Goal: Task Accomplishment & Management: Complete application form

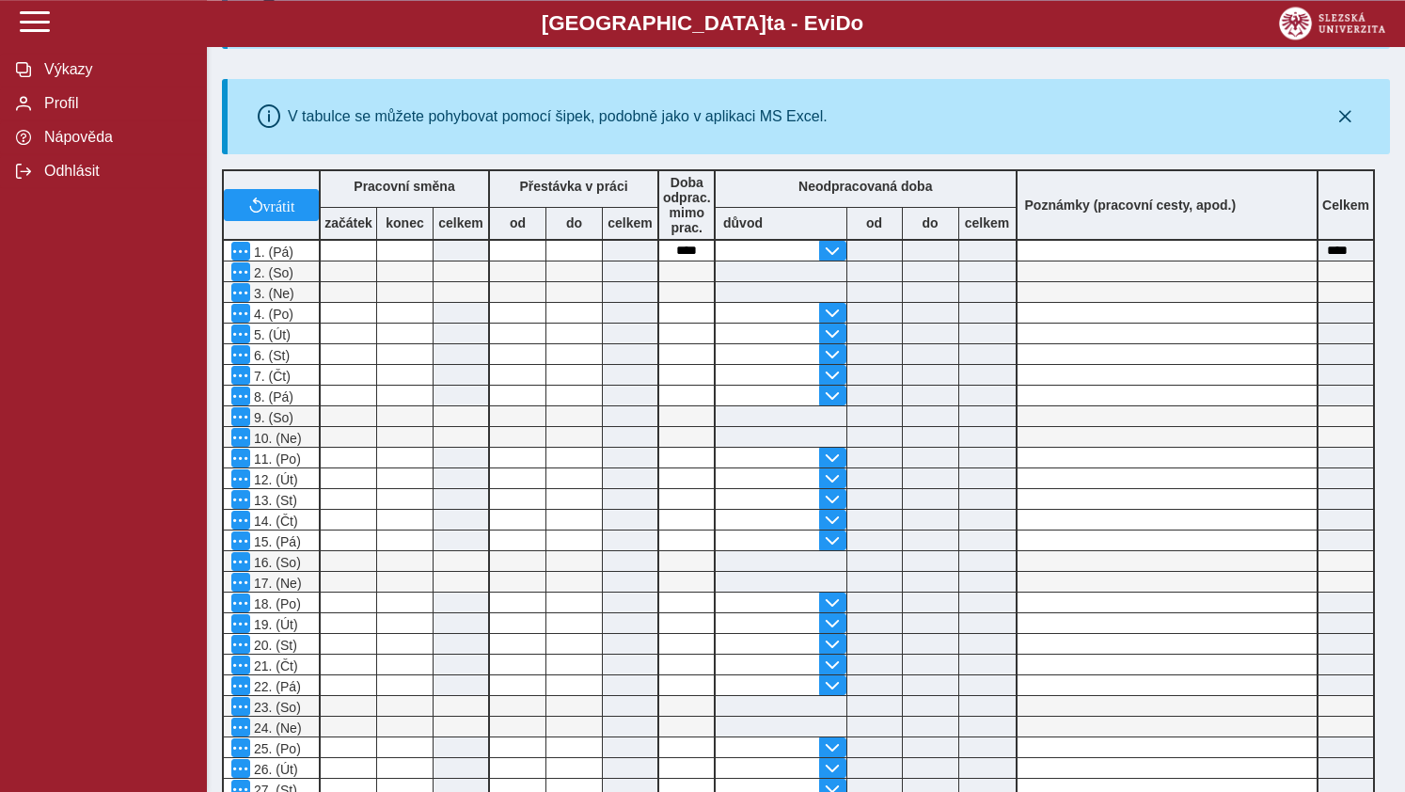
scroll to position [316, 0]
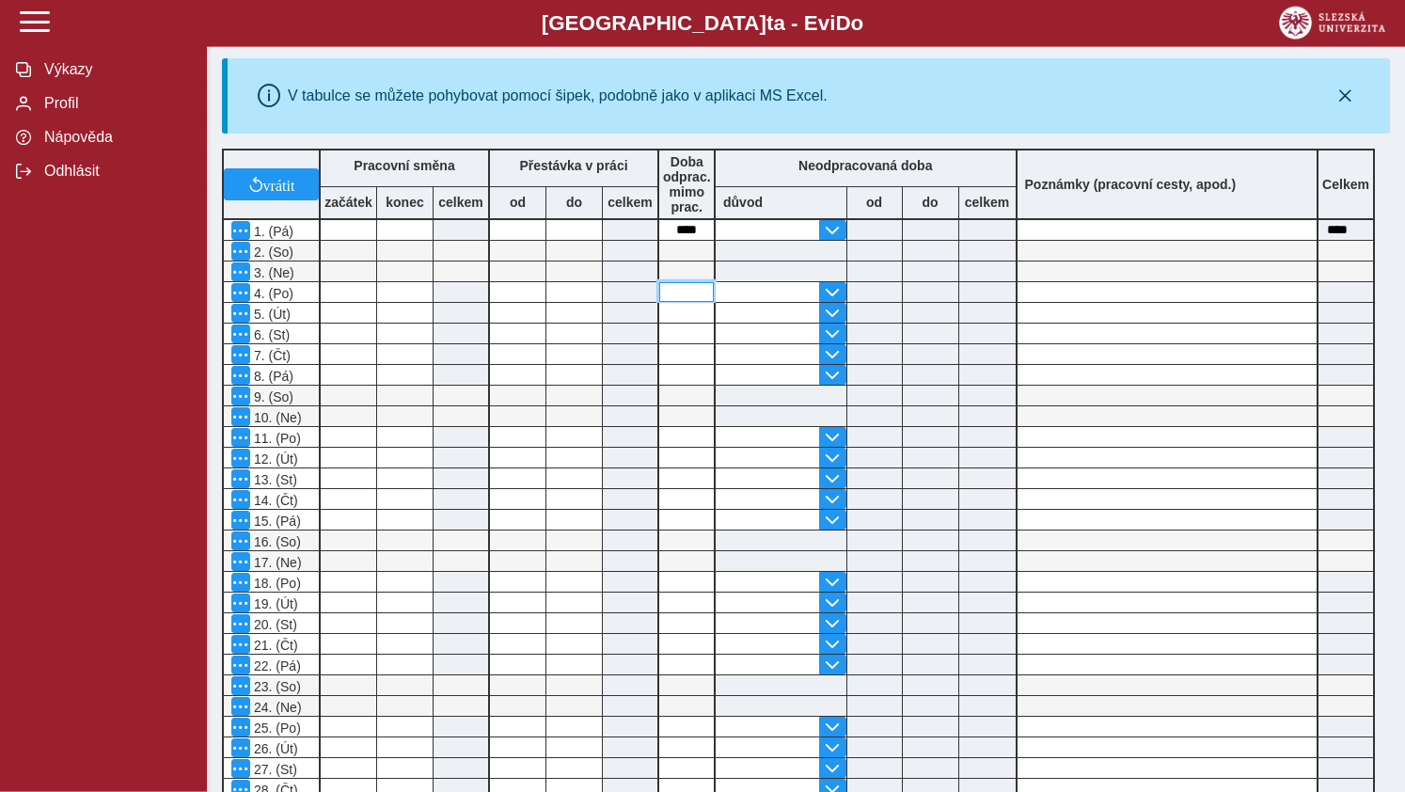
click at [685, 302] on input at bounding box center [686, 292] width 55 height 20
type input "*"
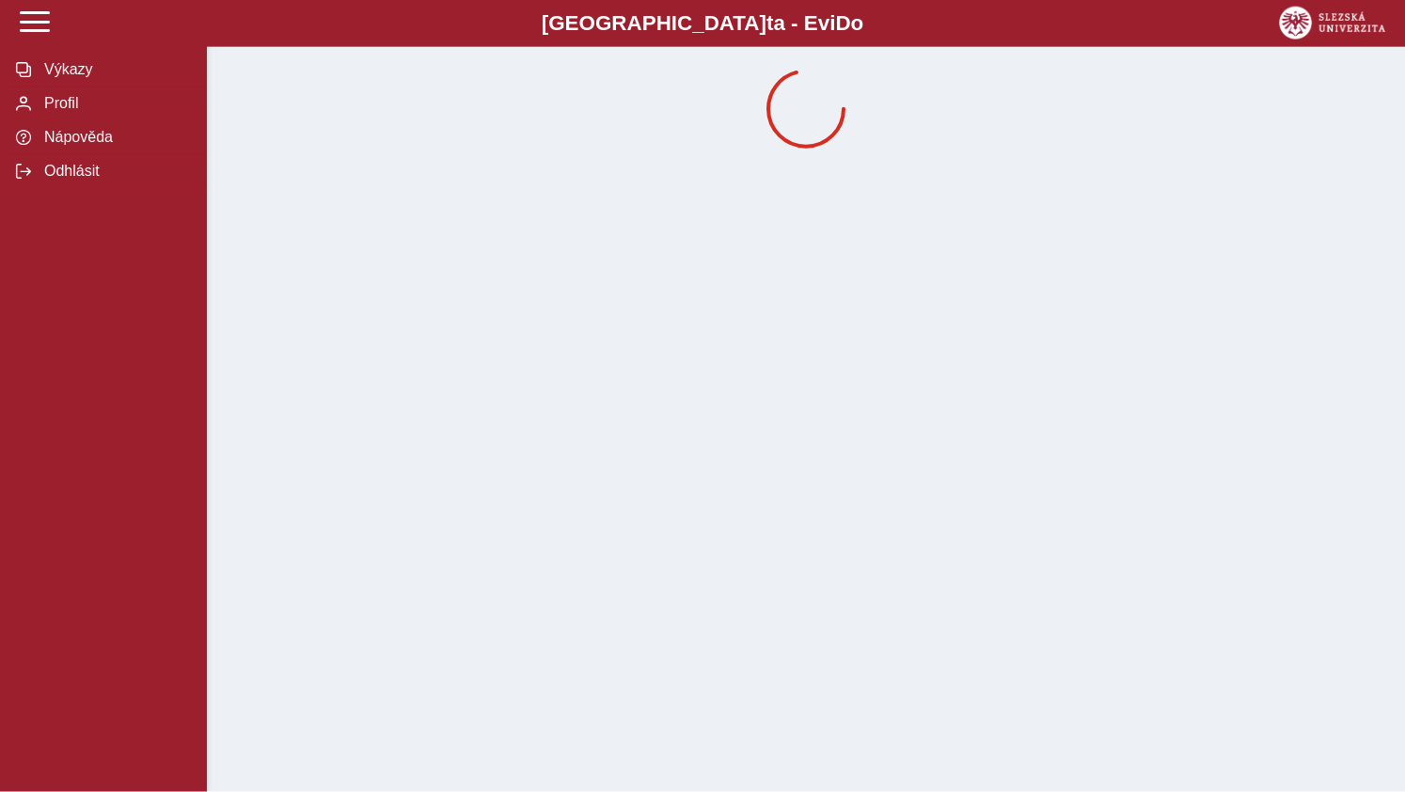
scroll to position [0, 0]
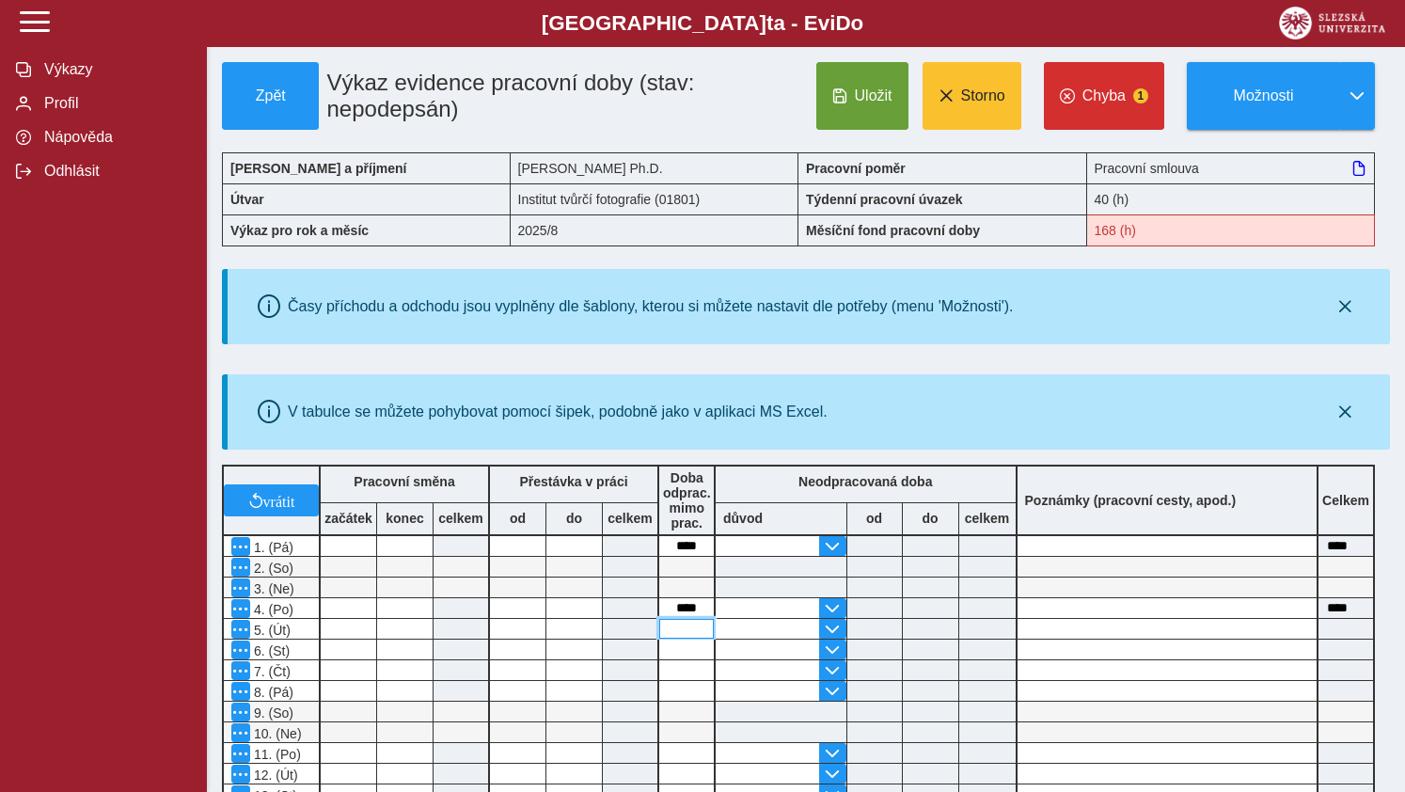
click at [682, 636] on input at bounding box center [686, 629] width 55 height 20
type input "*"
click at [679, 653] on input at bounding box center [686, 649] width 55 height 20
type input "*"
click at [695, 676] on input at bounding box center [686, 670] width 55 height 20
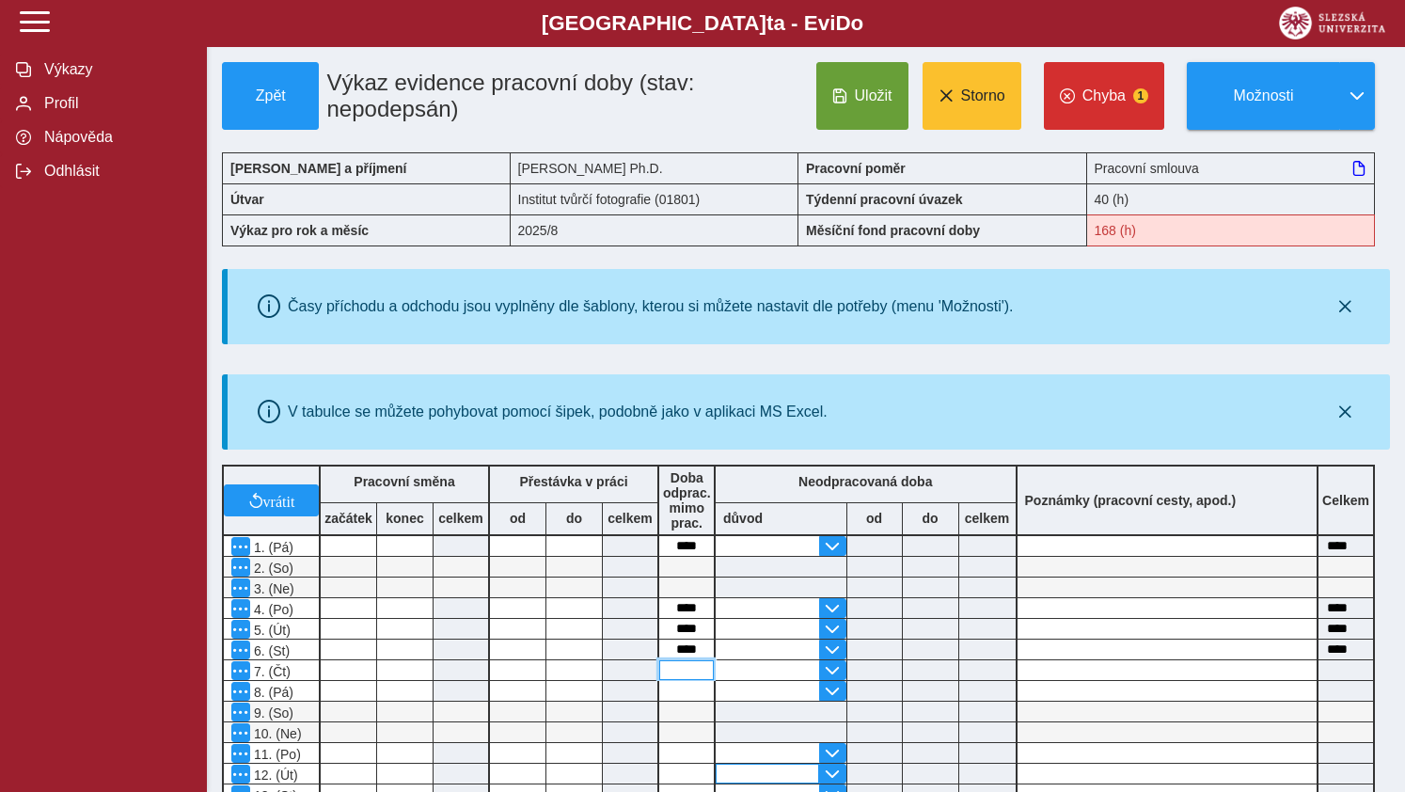
type input "*"
click at [677, 692] on input at bounding box center [686, 691] width 55 height 20
type input "*"
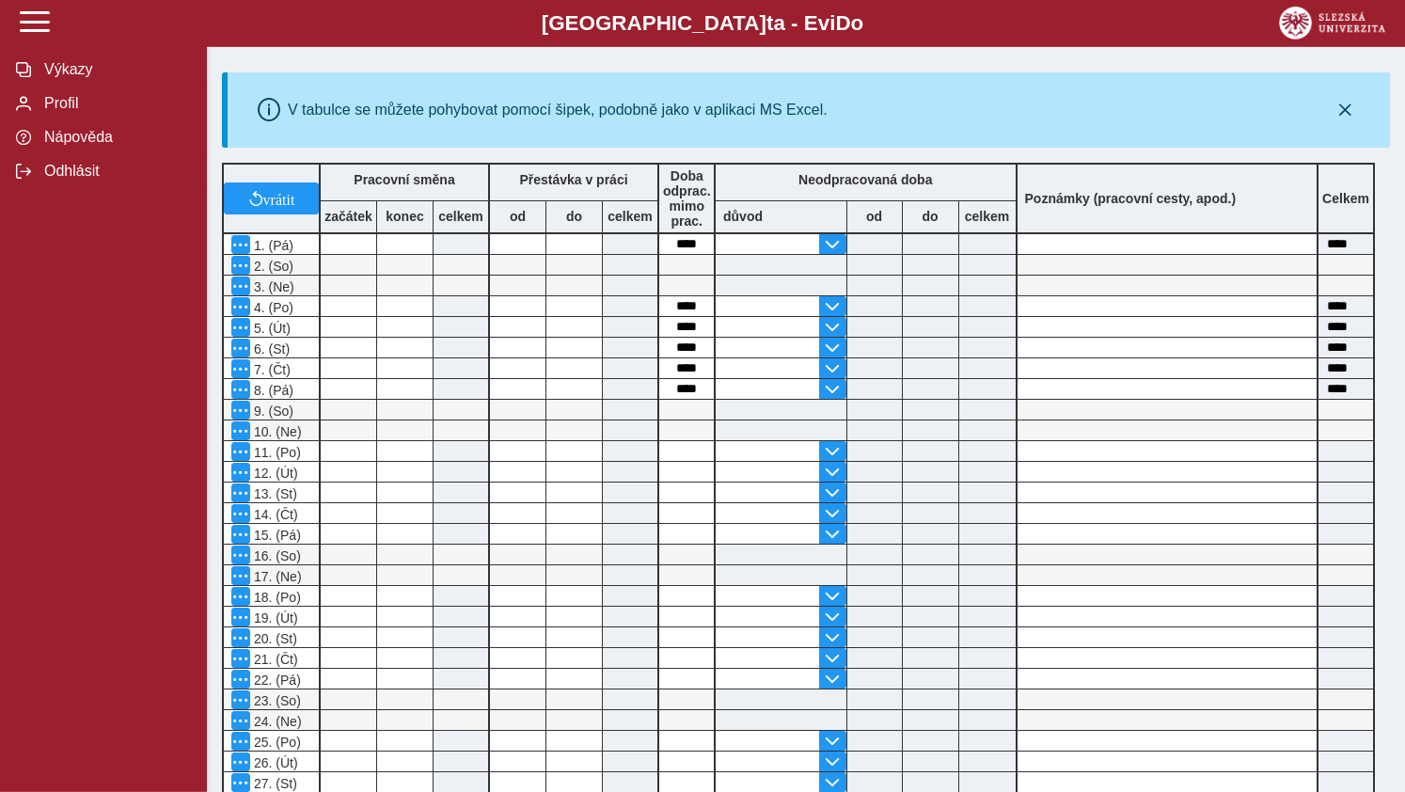
scroll to position [306, 0]
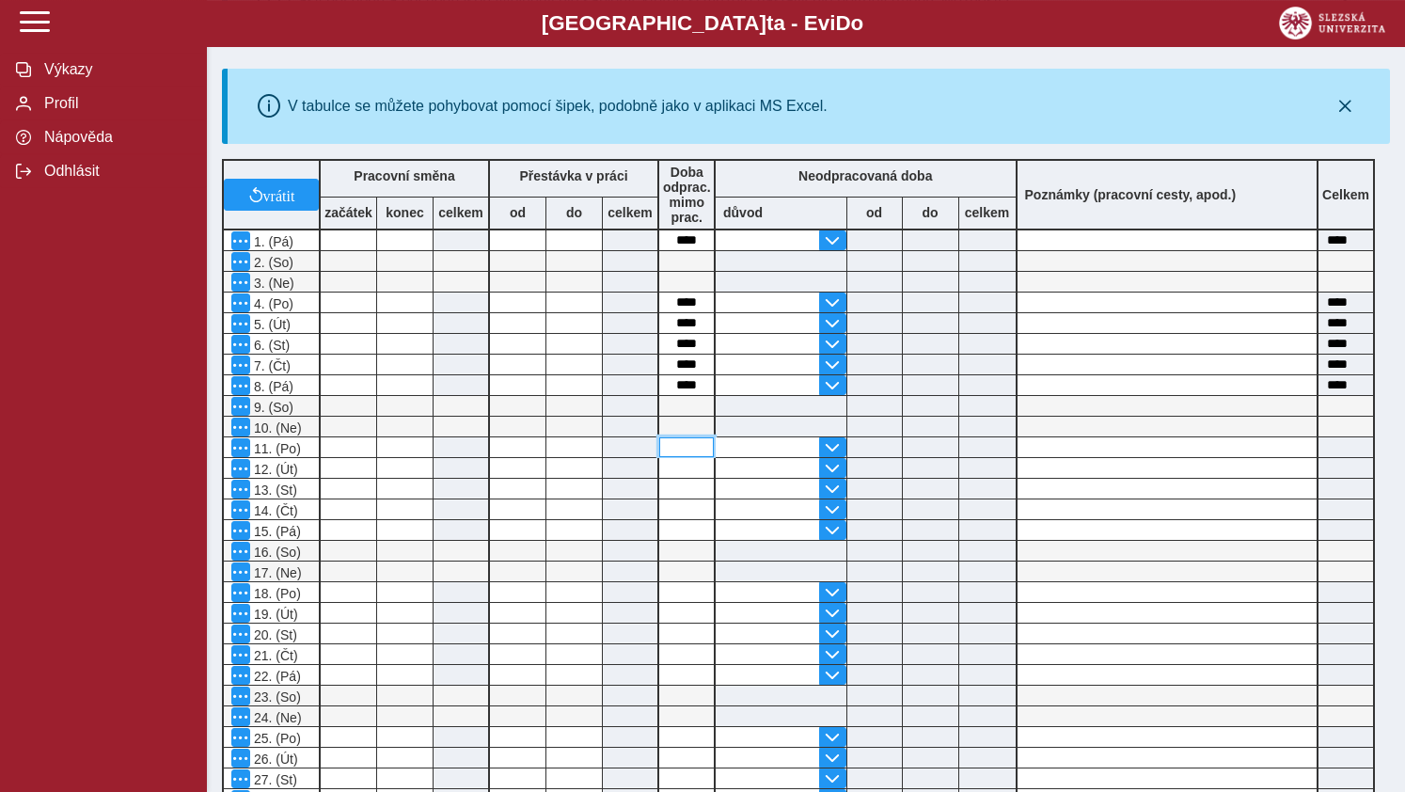
click at [688, 454] on input at bounding box center [686, 447] width 55 height 20
type input "*"
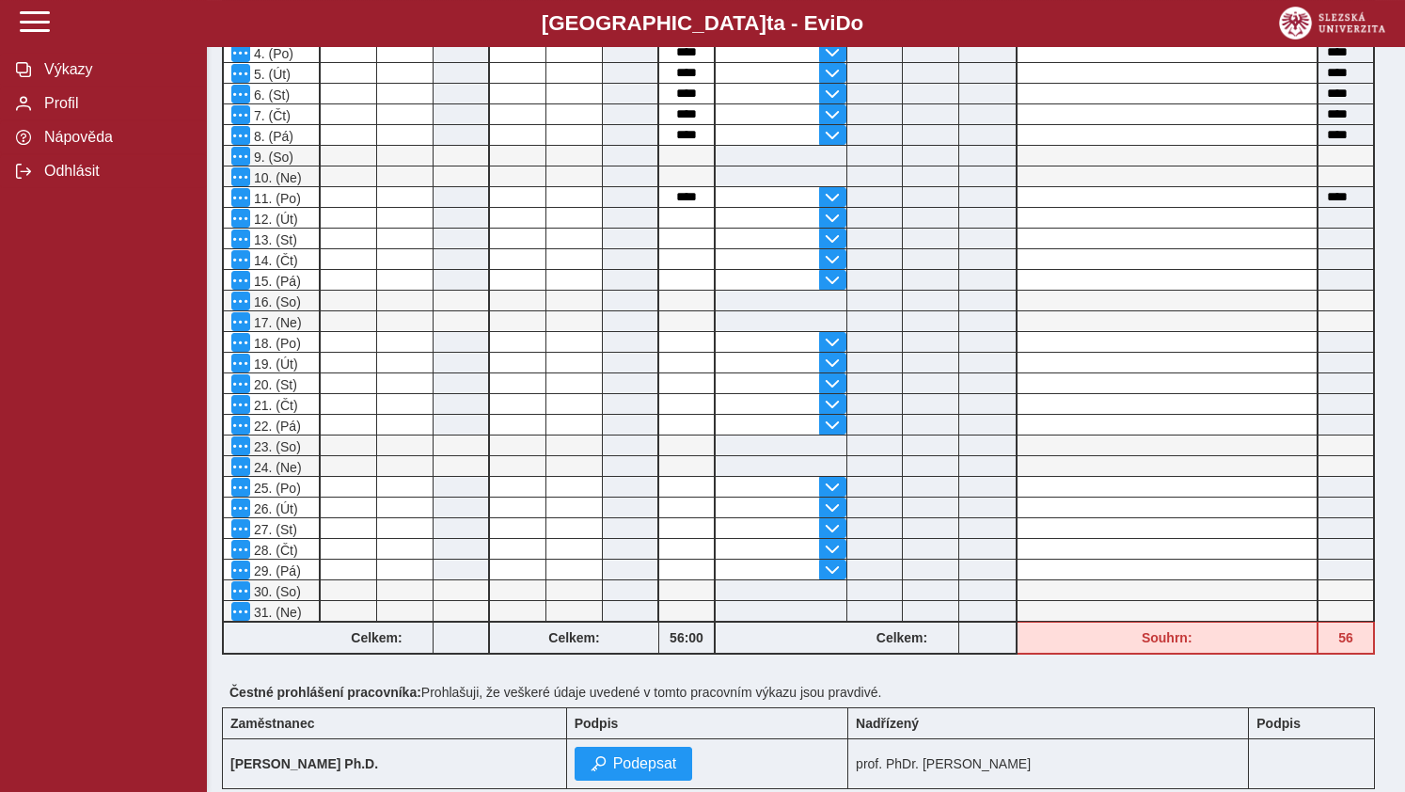
scroll to position [575, 0]
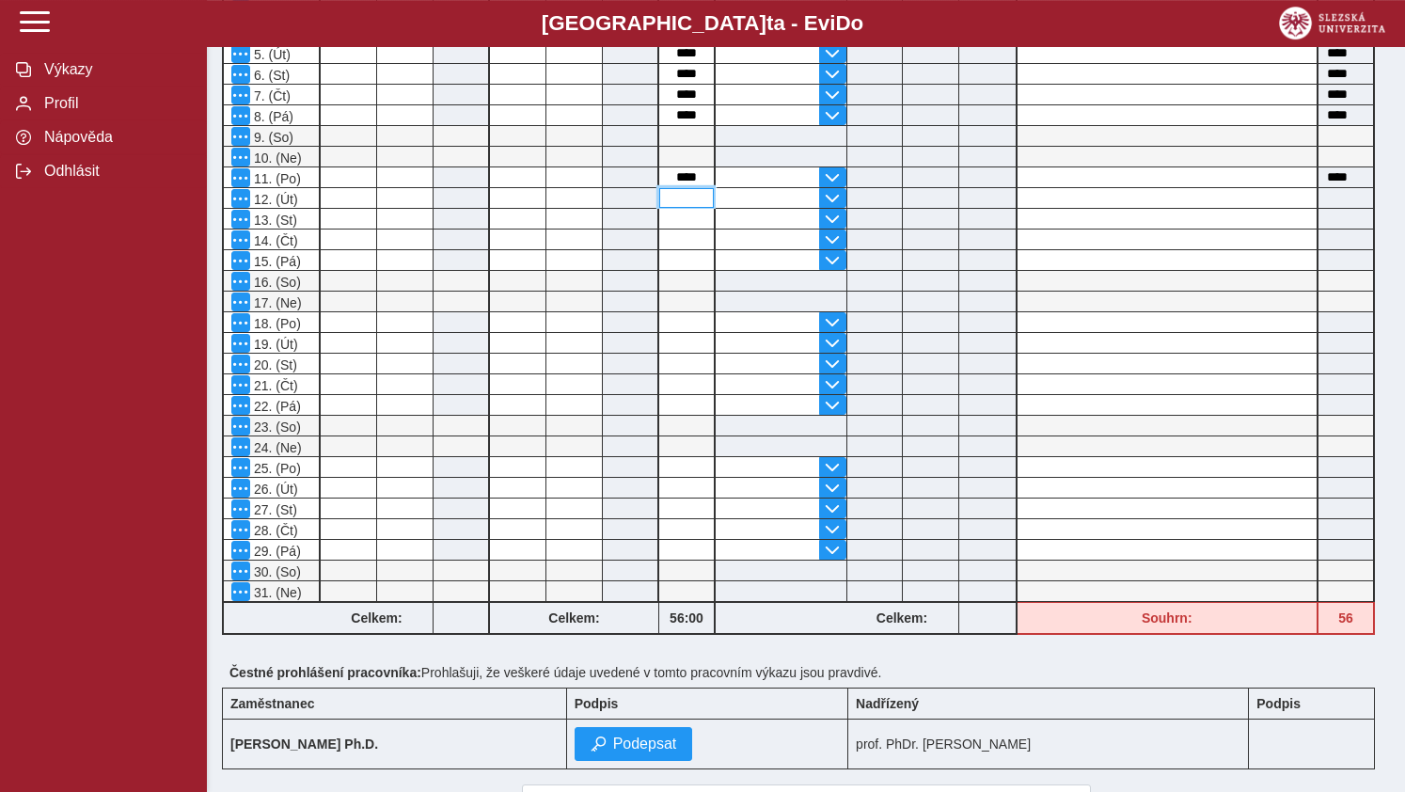
click at [690, 208] on input at bounding box center [686, 198] width 55 height 20
type input "*"
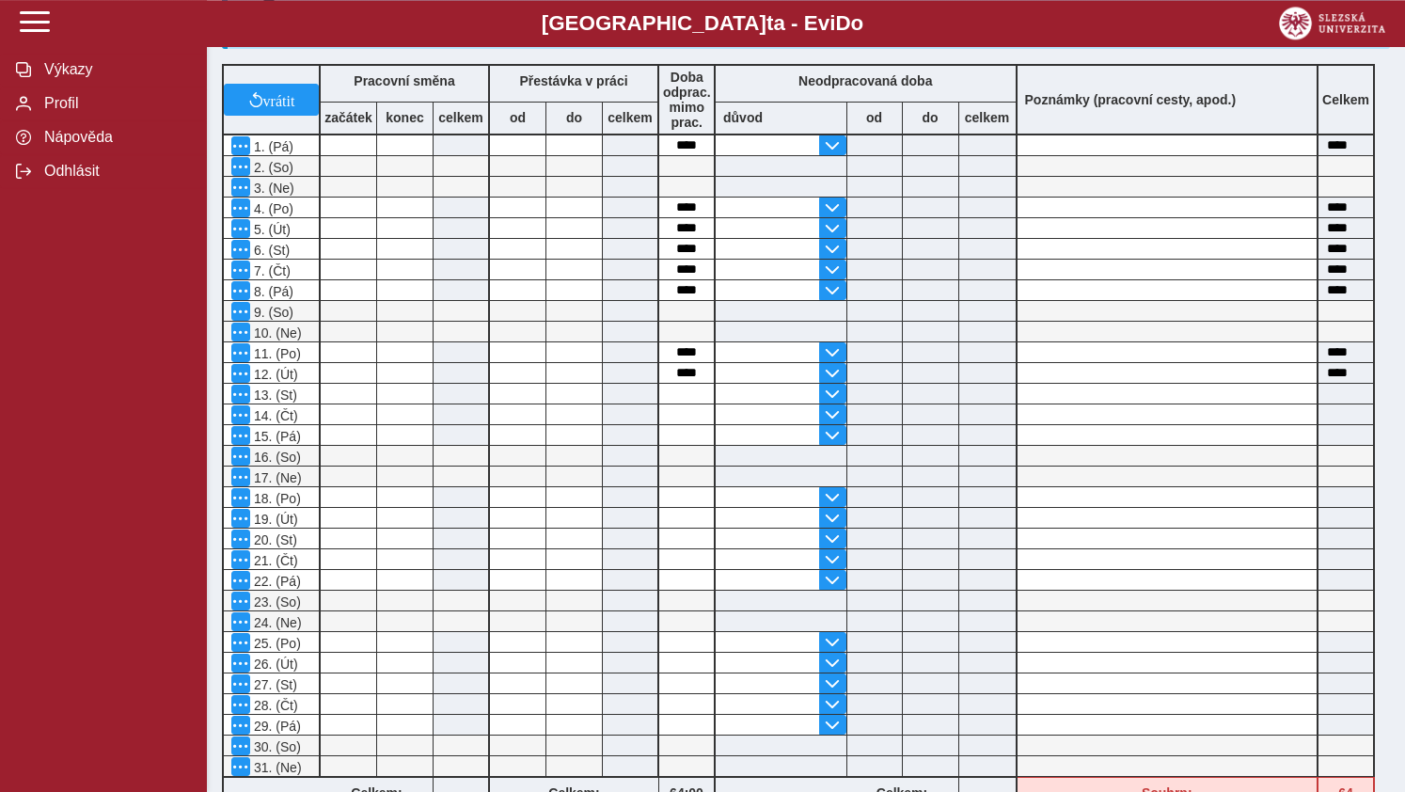
scroll to position [520, 0]
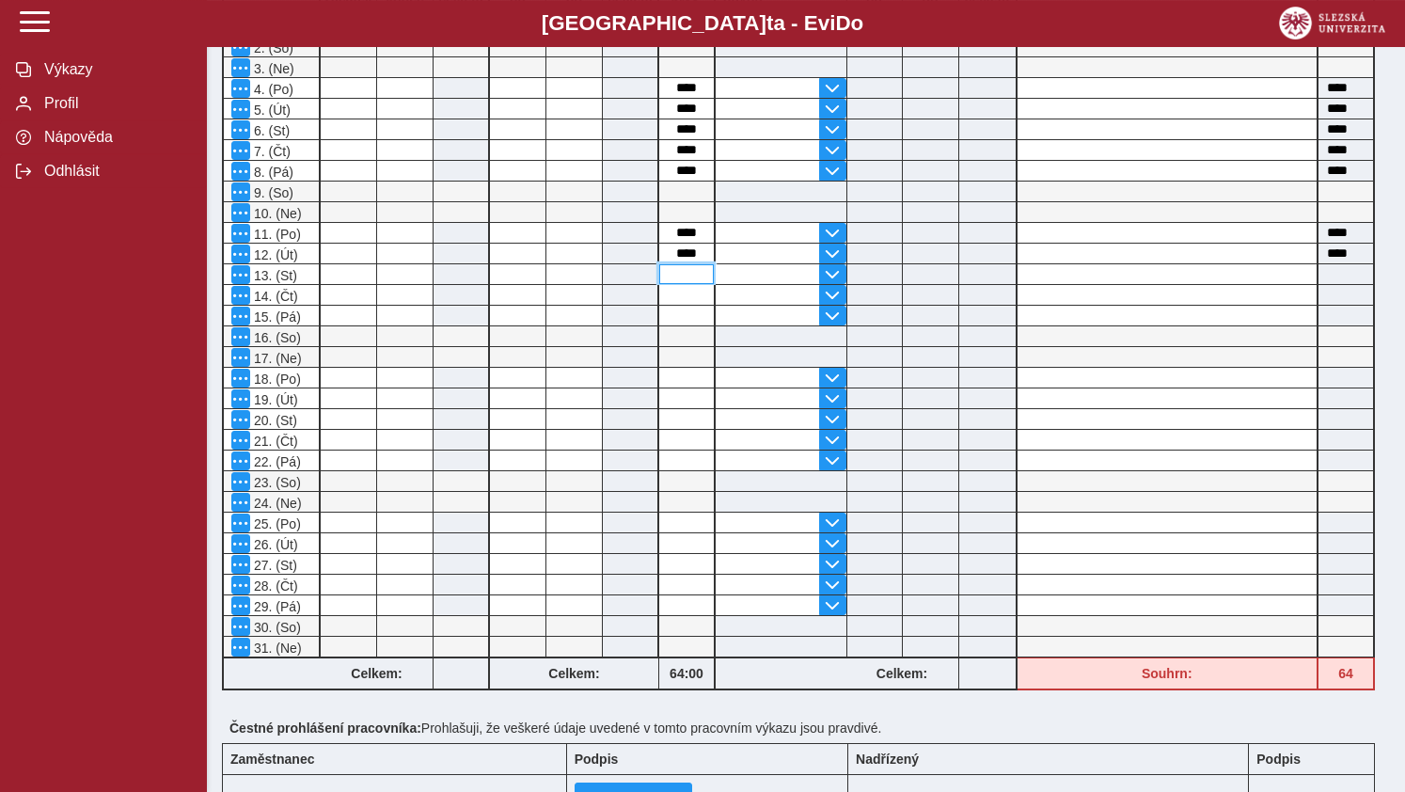
click at [686, 276] on input at bounding box center [686, 274] width 55 height 20
type input "*"
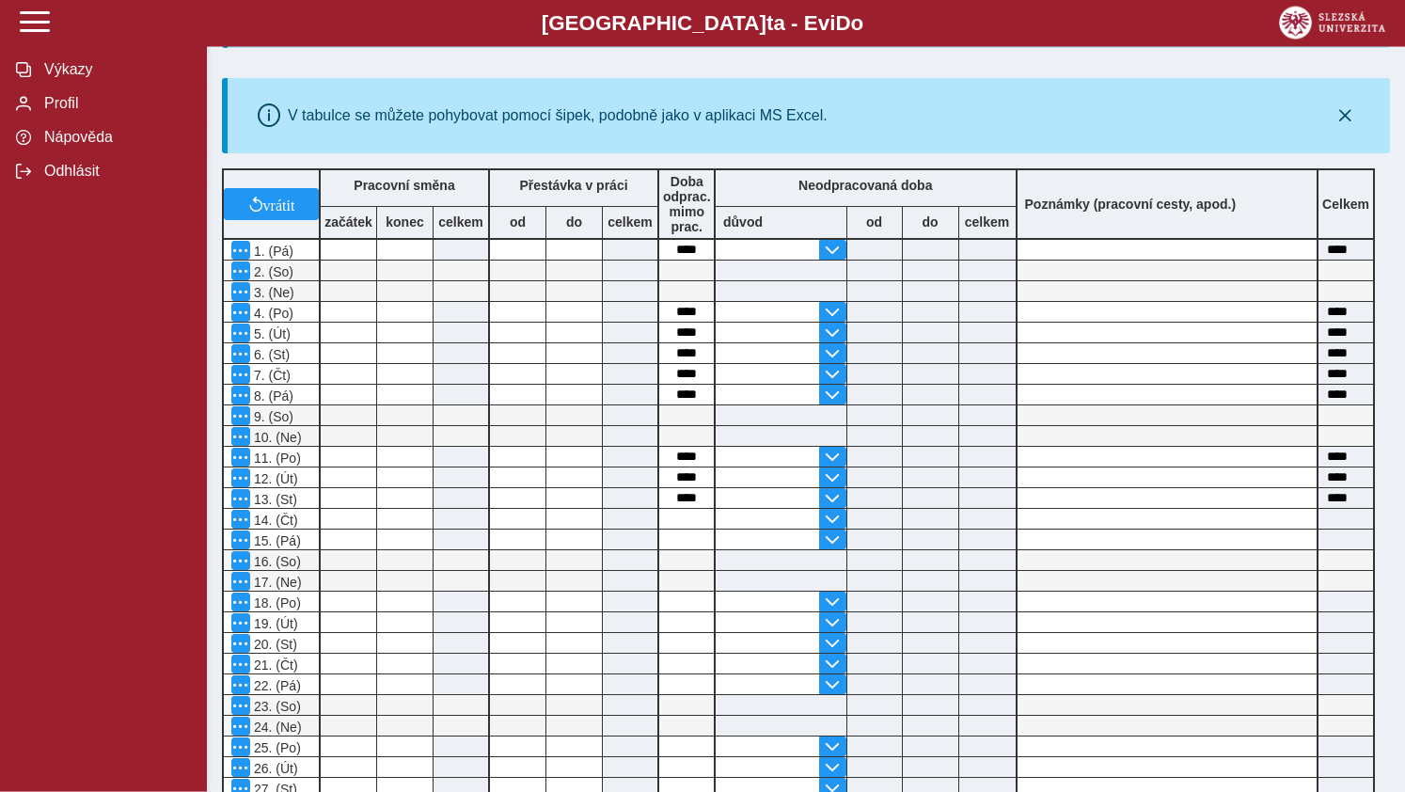
scroll to position [423, 0]
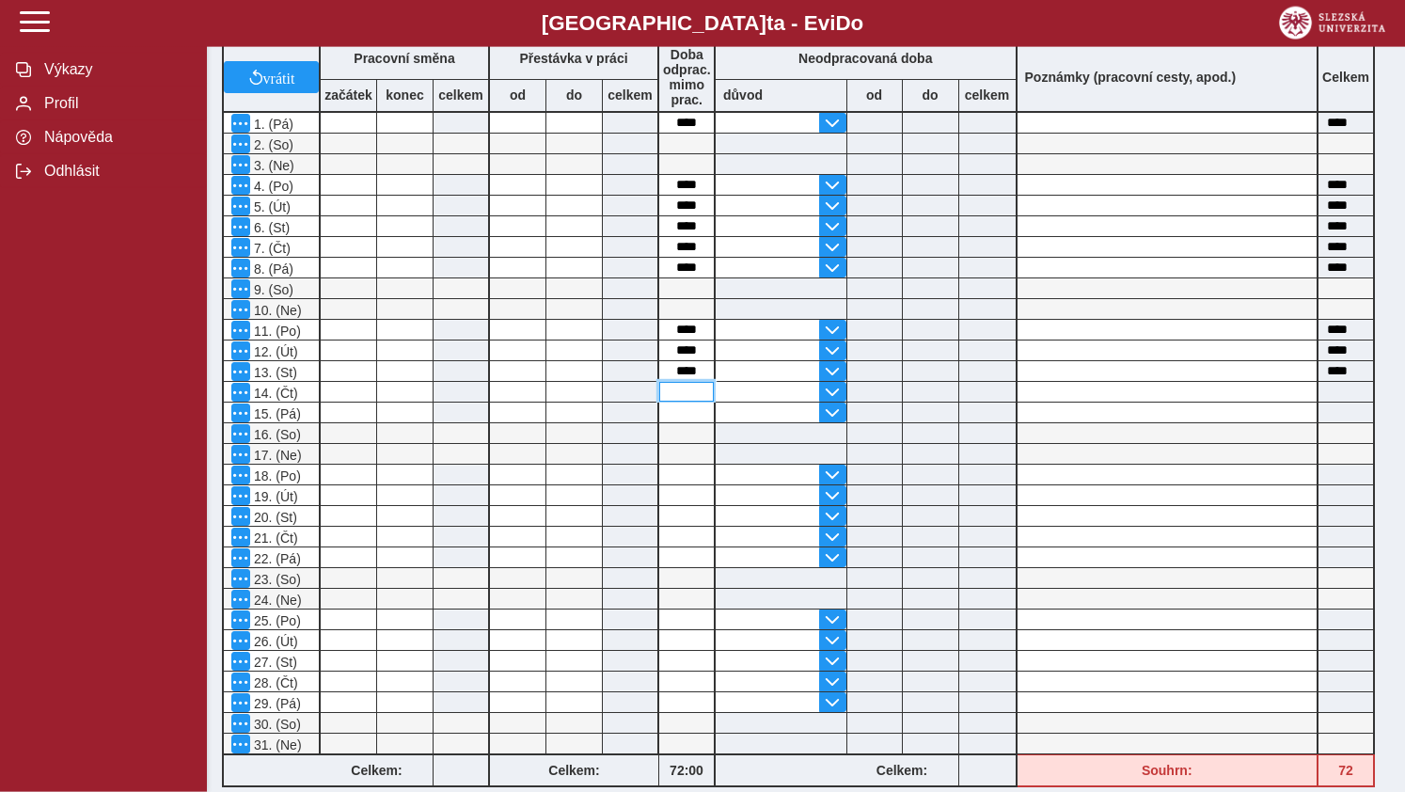
click at [679, 398] on input at bounding box center [686, 392] width 55 height 20
type input "*"
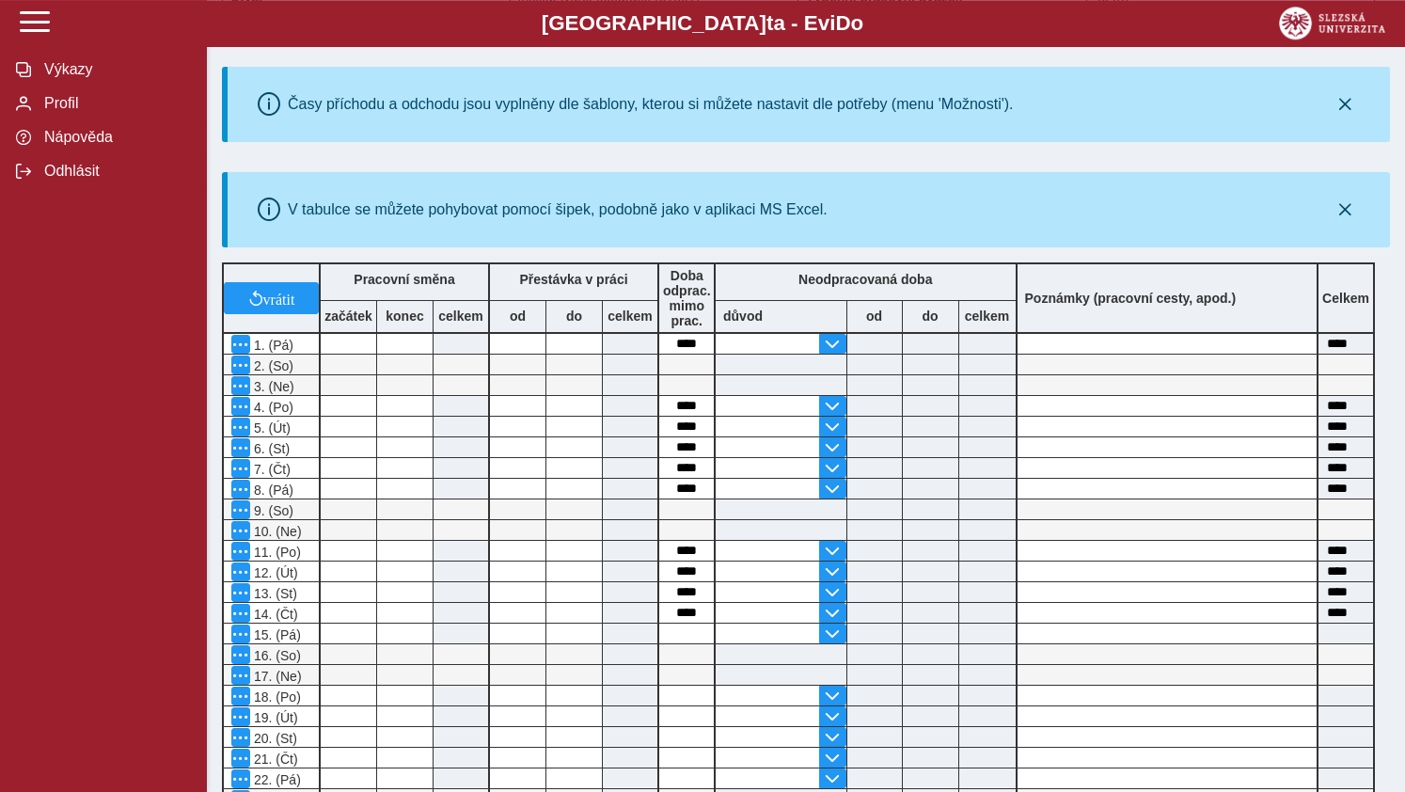
scroll to position [566, 0]
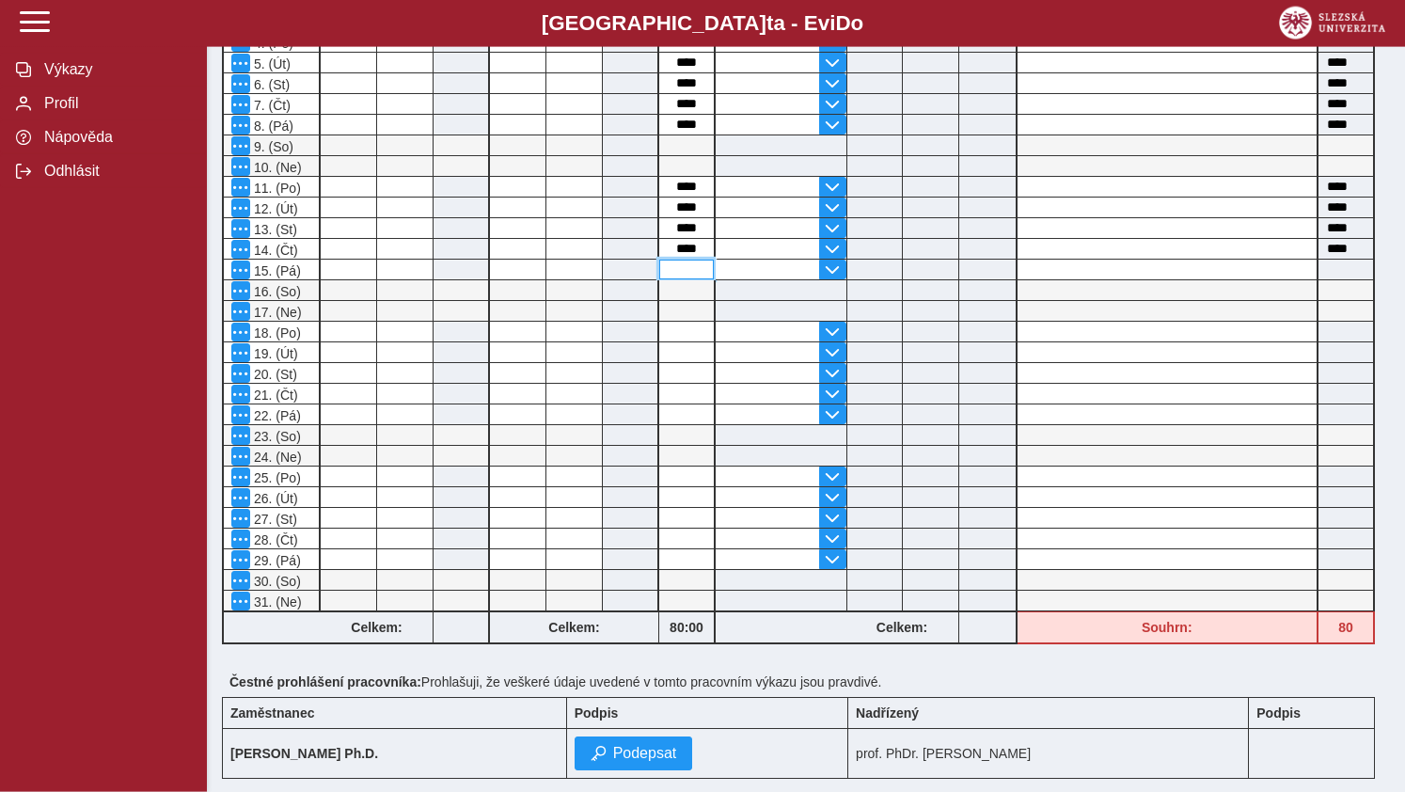
click at [693, 278] on input at bounding box center [686, 270] width 55 height 20
type input "*"
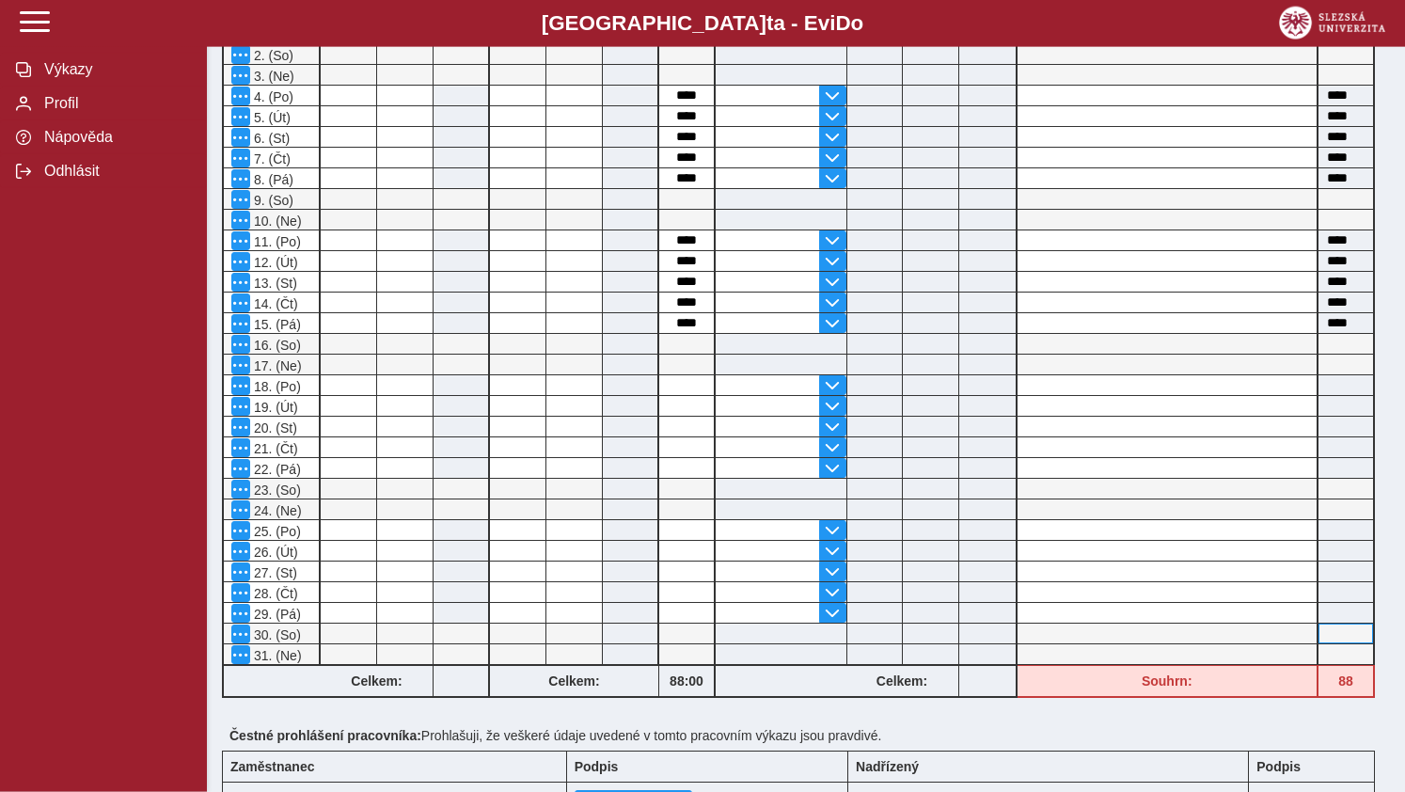
scroll to position [516, 0]
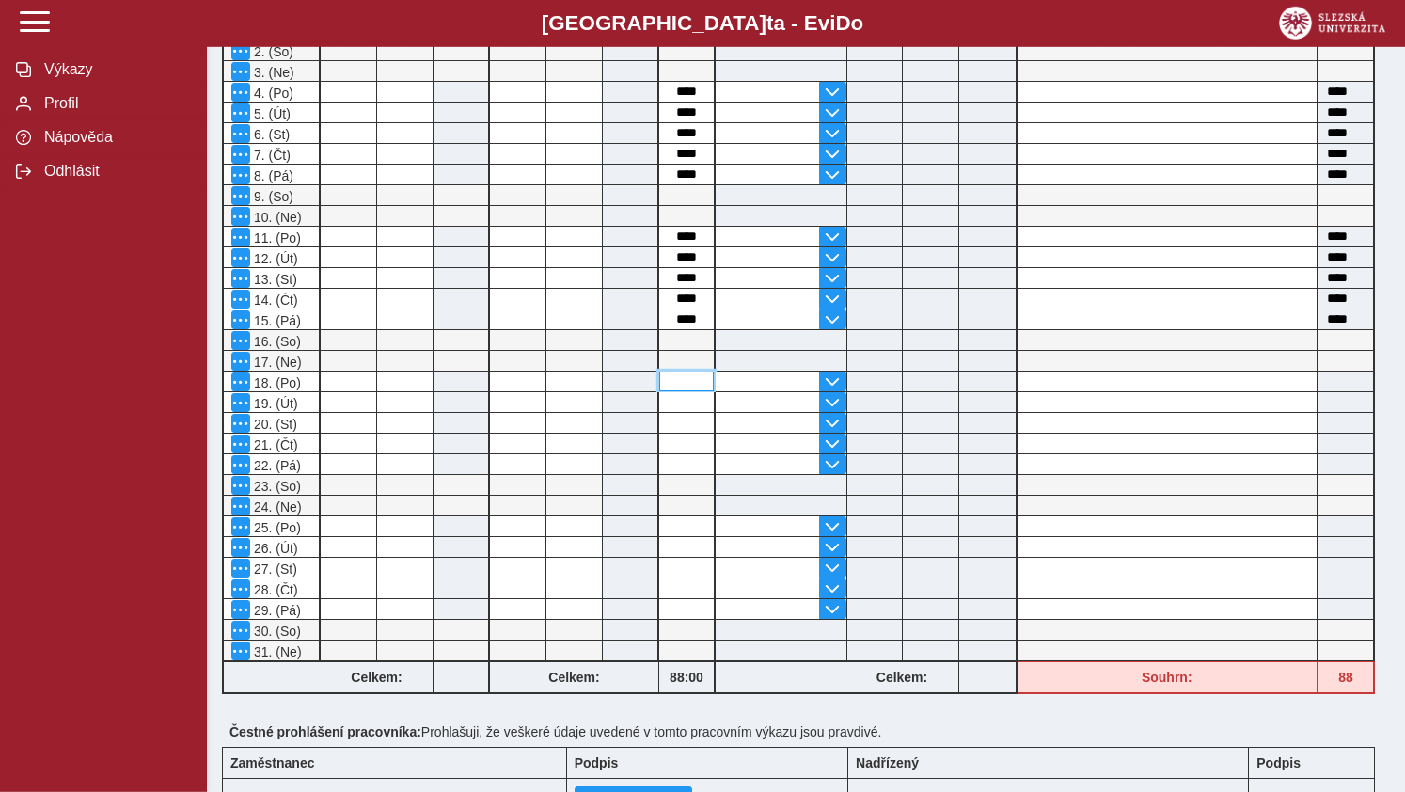
click at [672, 383] on input at bounding box center [686, 381] width 55 height 20
type input "*"
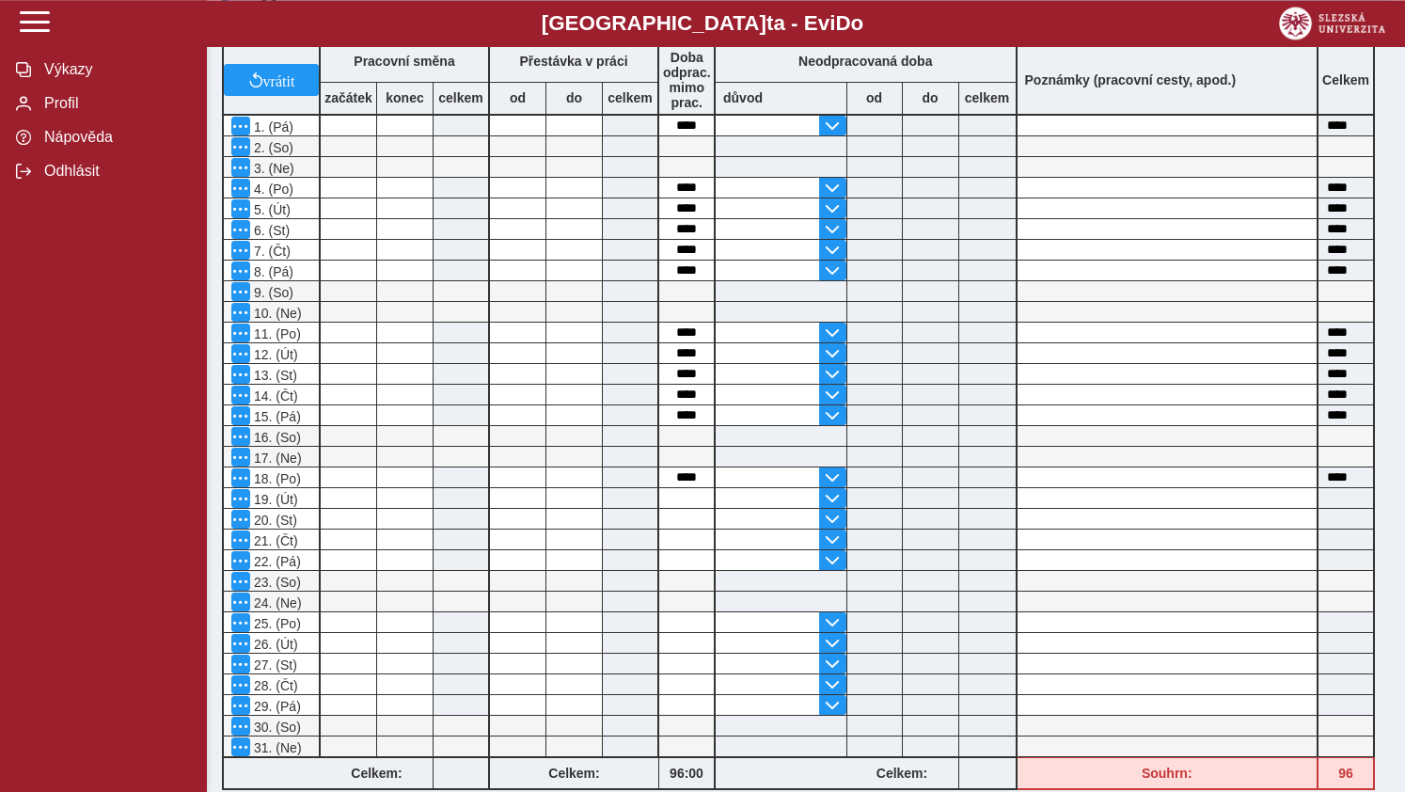
scroll to position [490, 0]
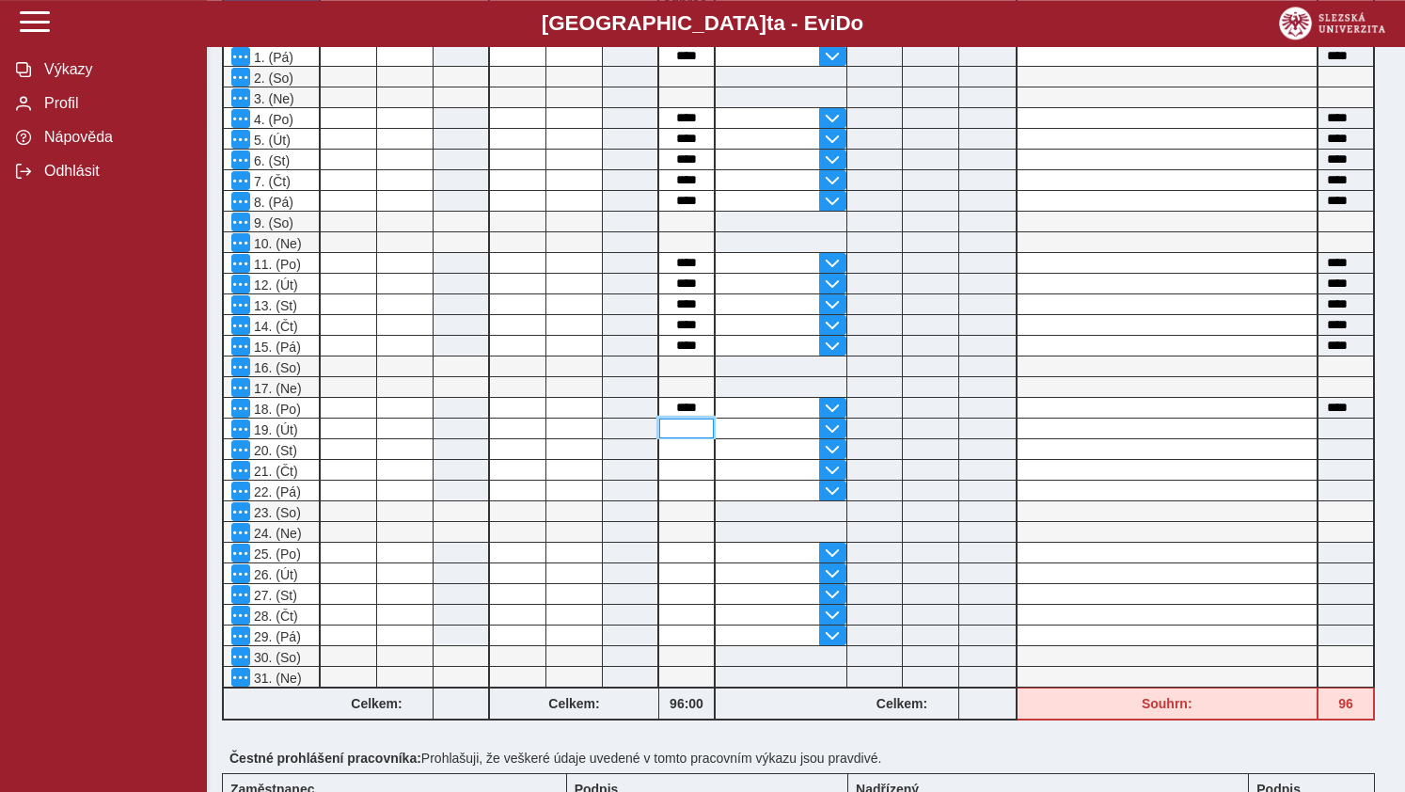
click at [681, 433] on input at bounding box center [686, 428] width 55 height 20
type input "*"
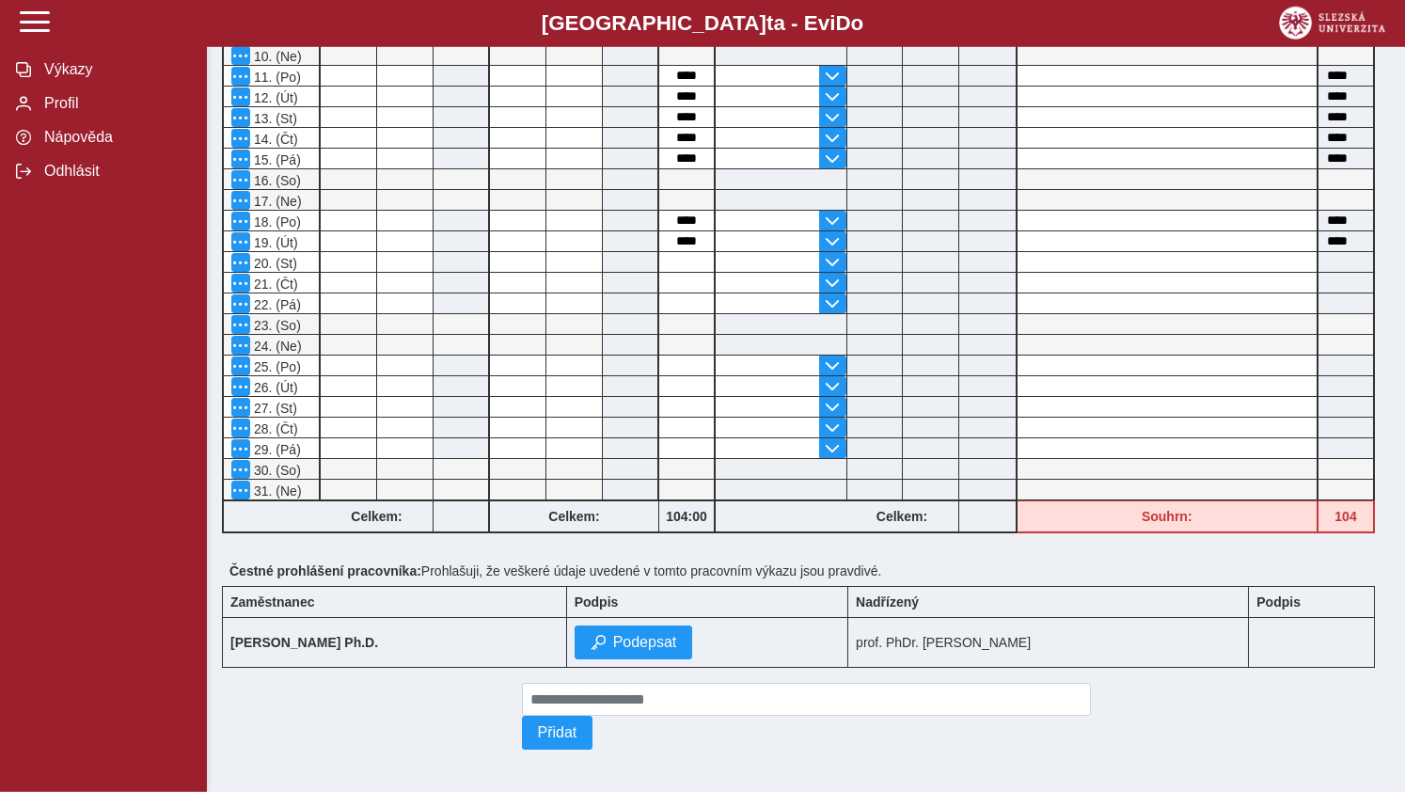
scroll to position [679, 0]
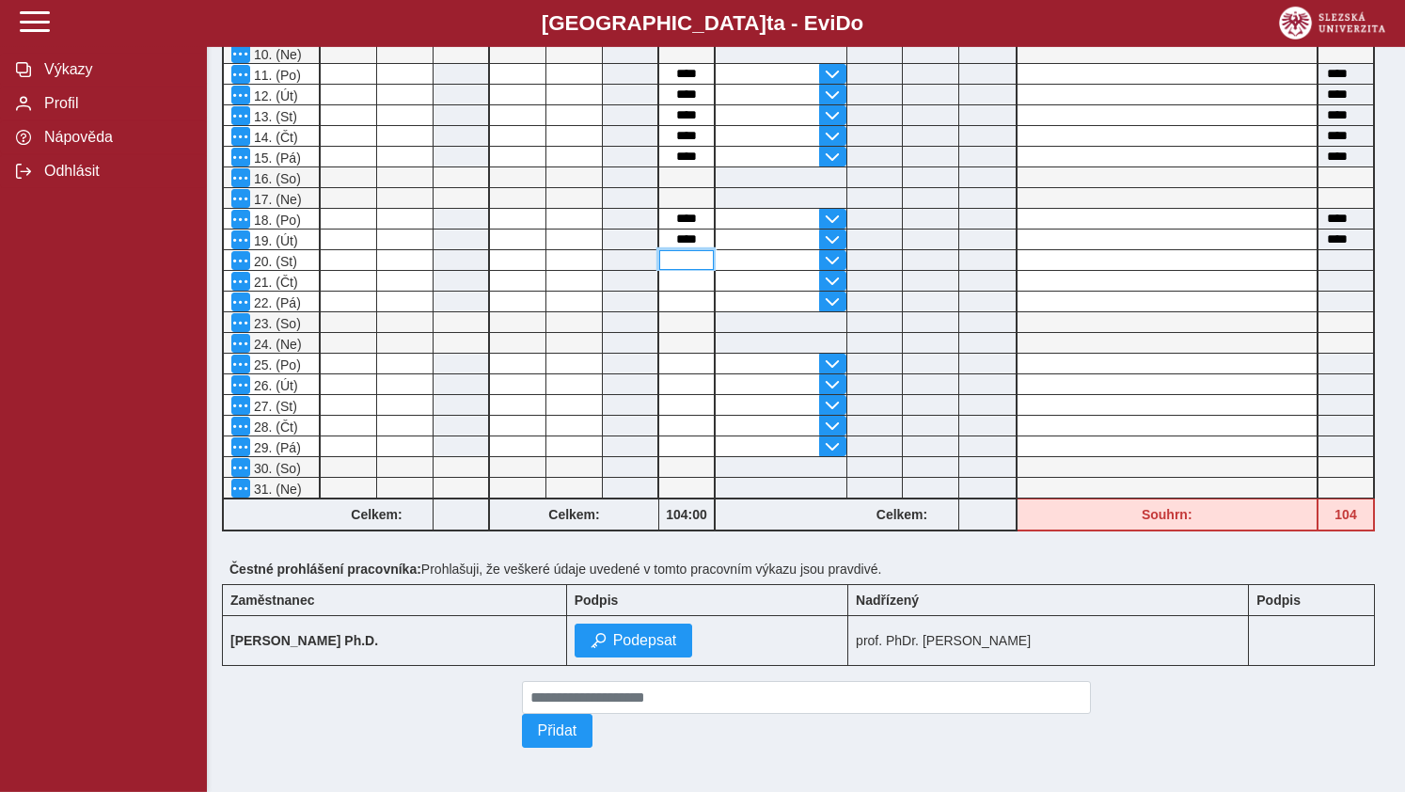
click at [693, 265] on input at bounding box center [686, 260] width 55 height 20
type input "*"
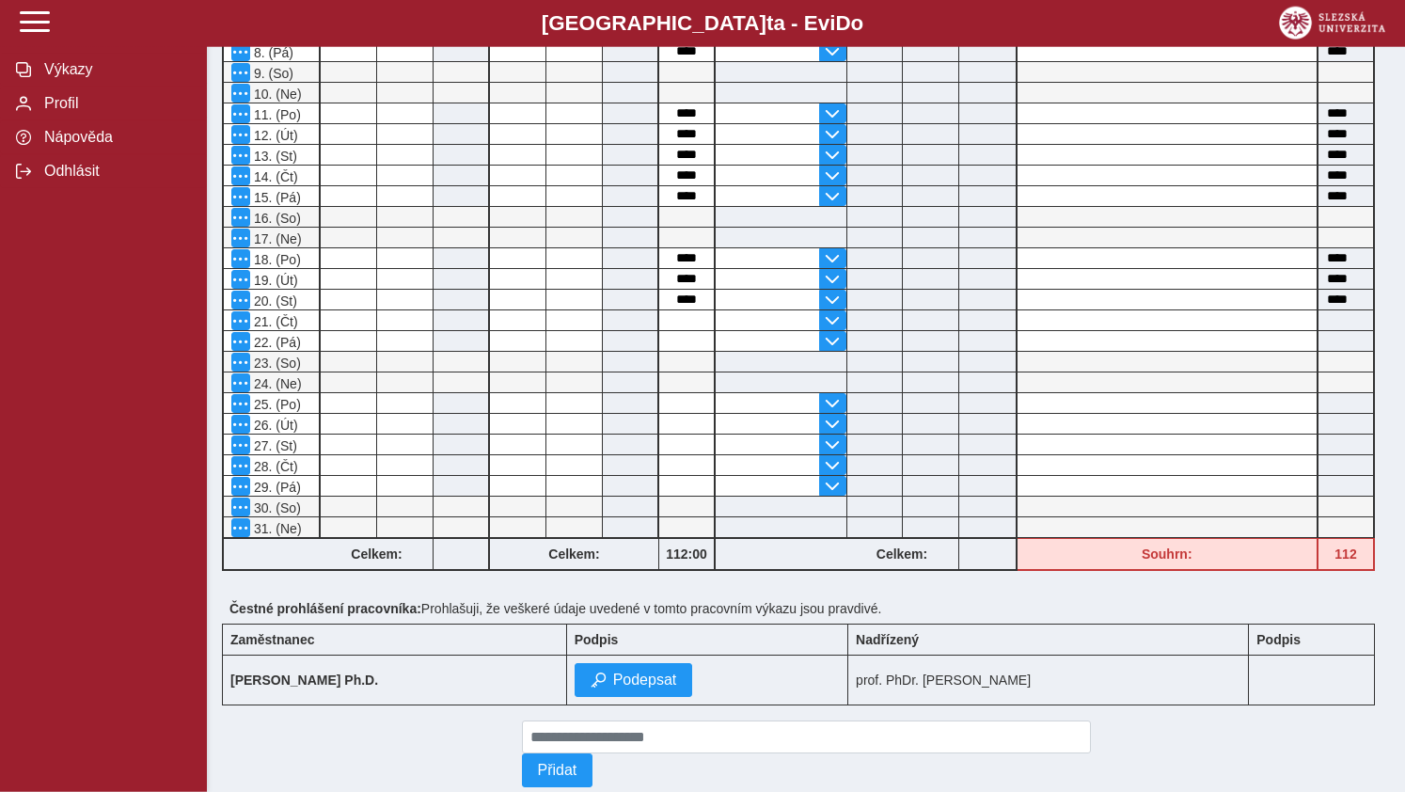
scroll to position [647, 0]
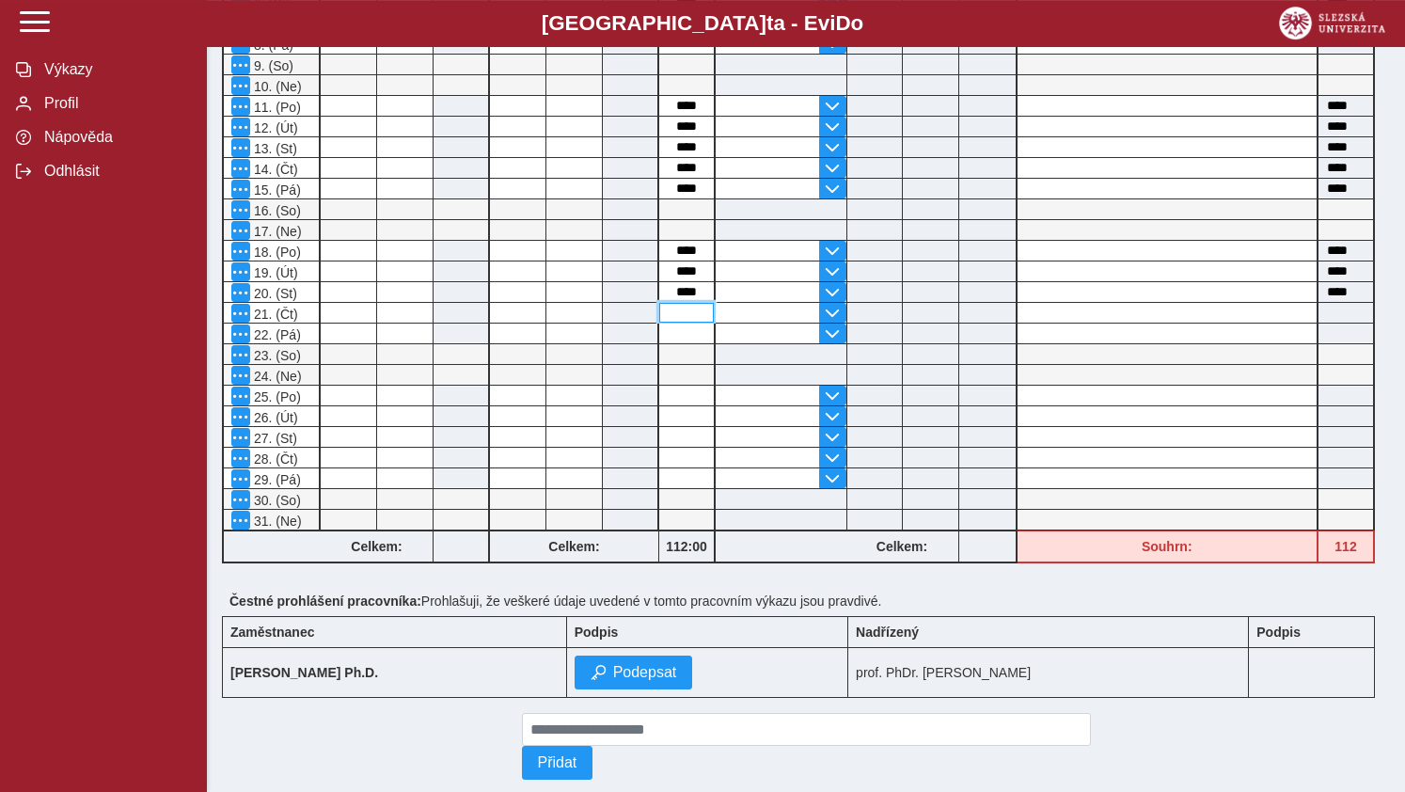
click at [677, 314] on input at bounding box center [686, 313] width 55 height 20
type input "*"
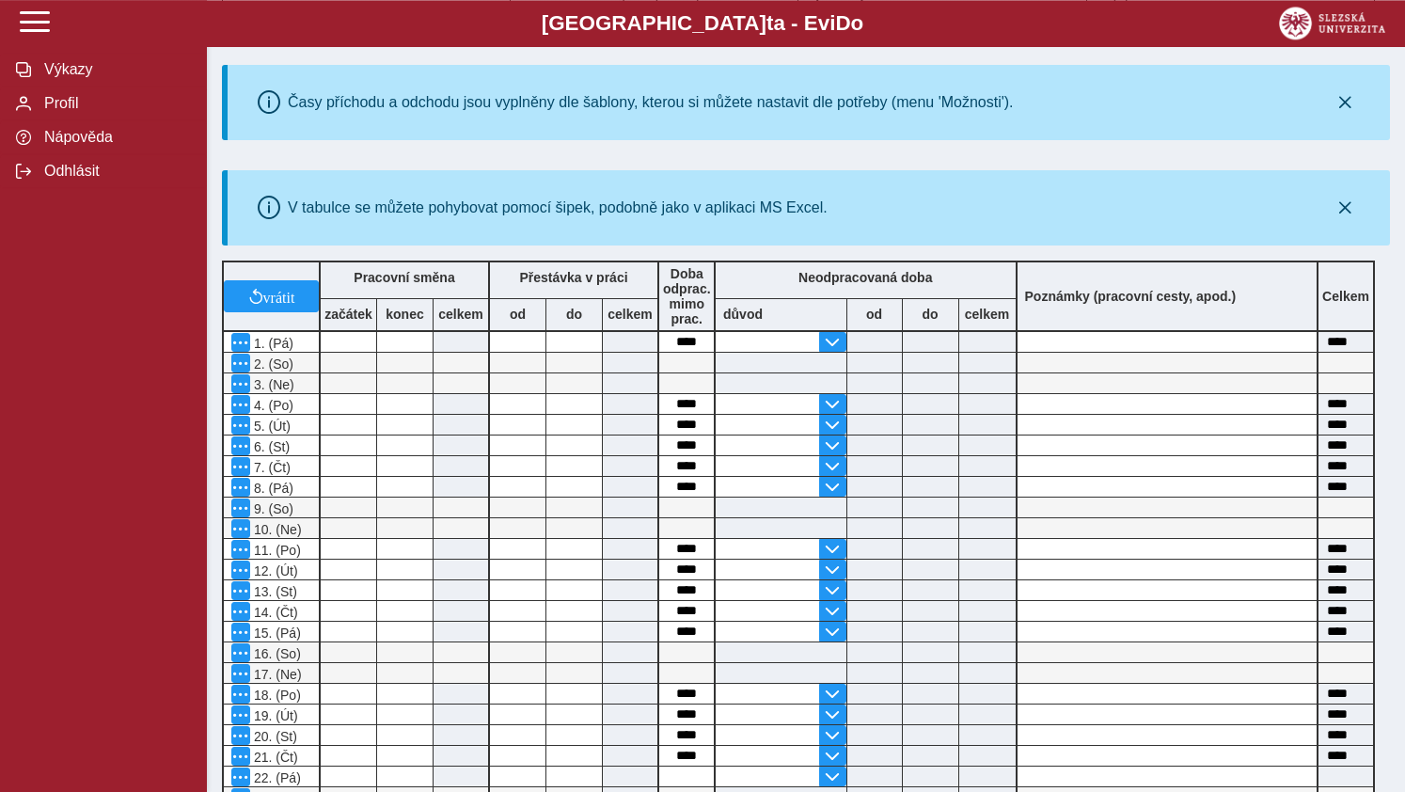
scroll to position [699, 0]
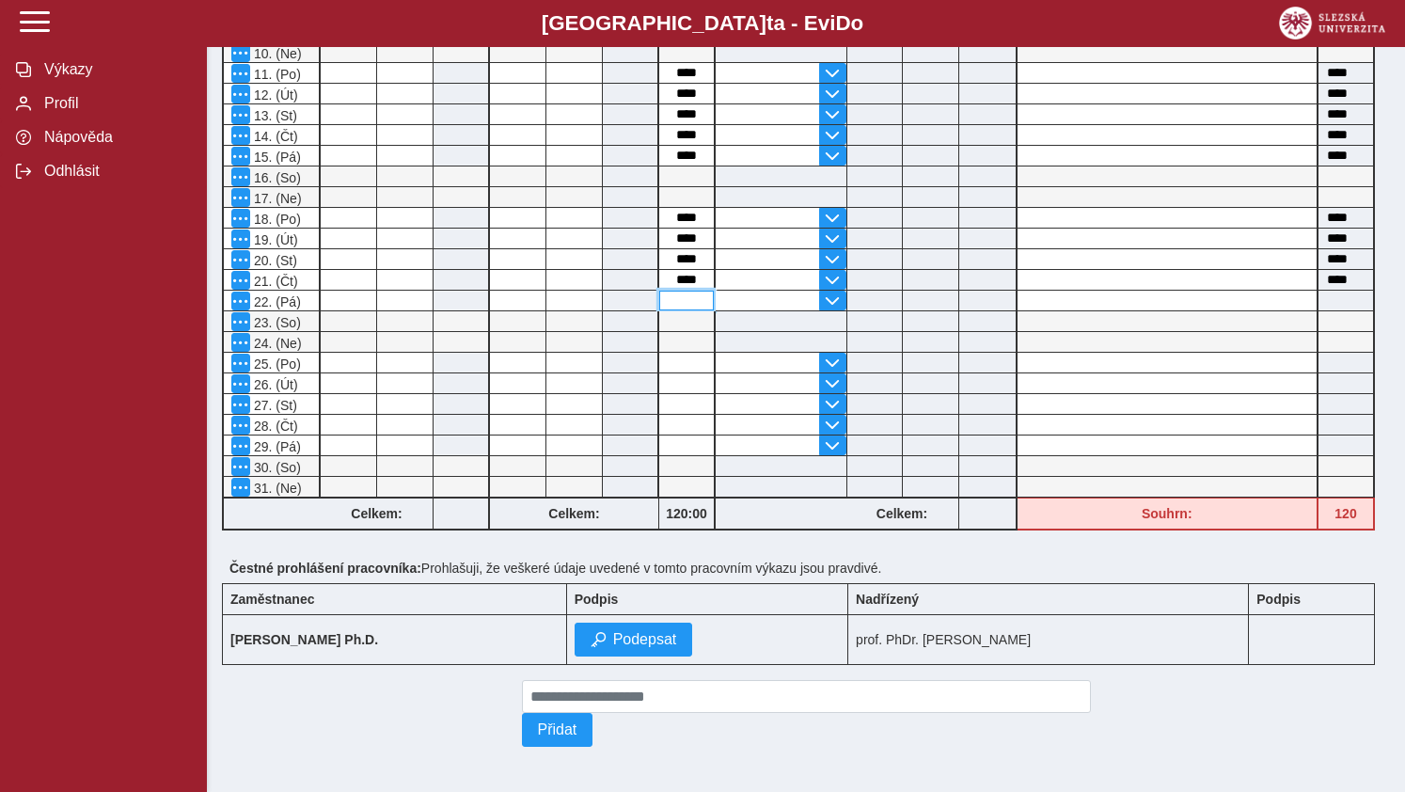
drag, startPoint x: 689, startPoint y: 290, endPoint x: 701, endPoint y: 299, distance: 15.4
click at [689, 291] on input at bounding box center [686, 301] width 55 height 20
type input "*"
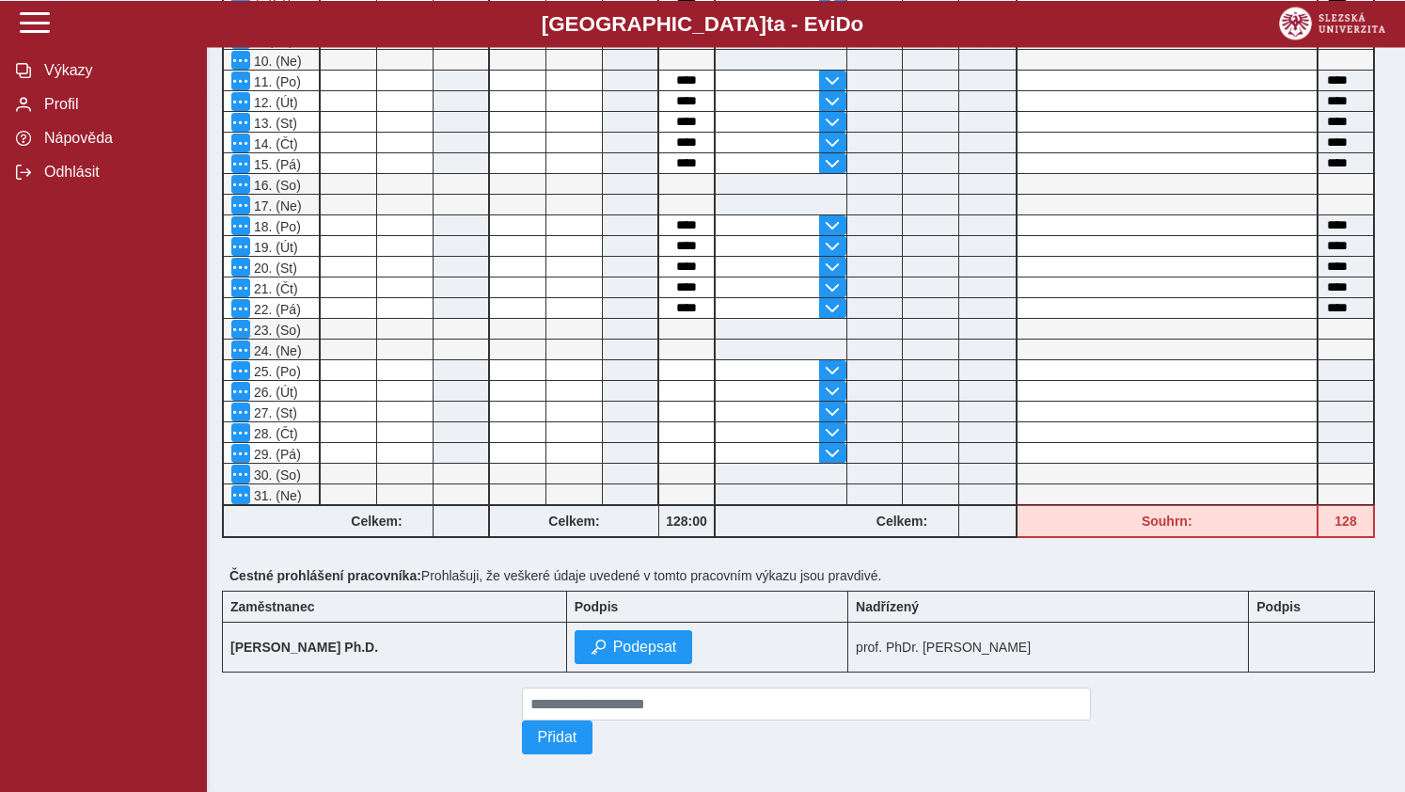
scroll to position [675, 0]
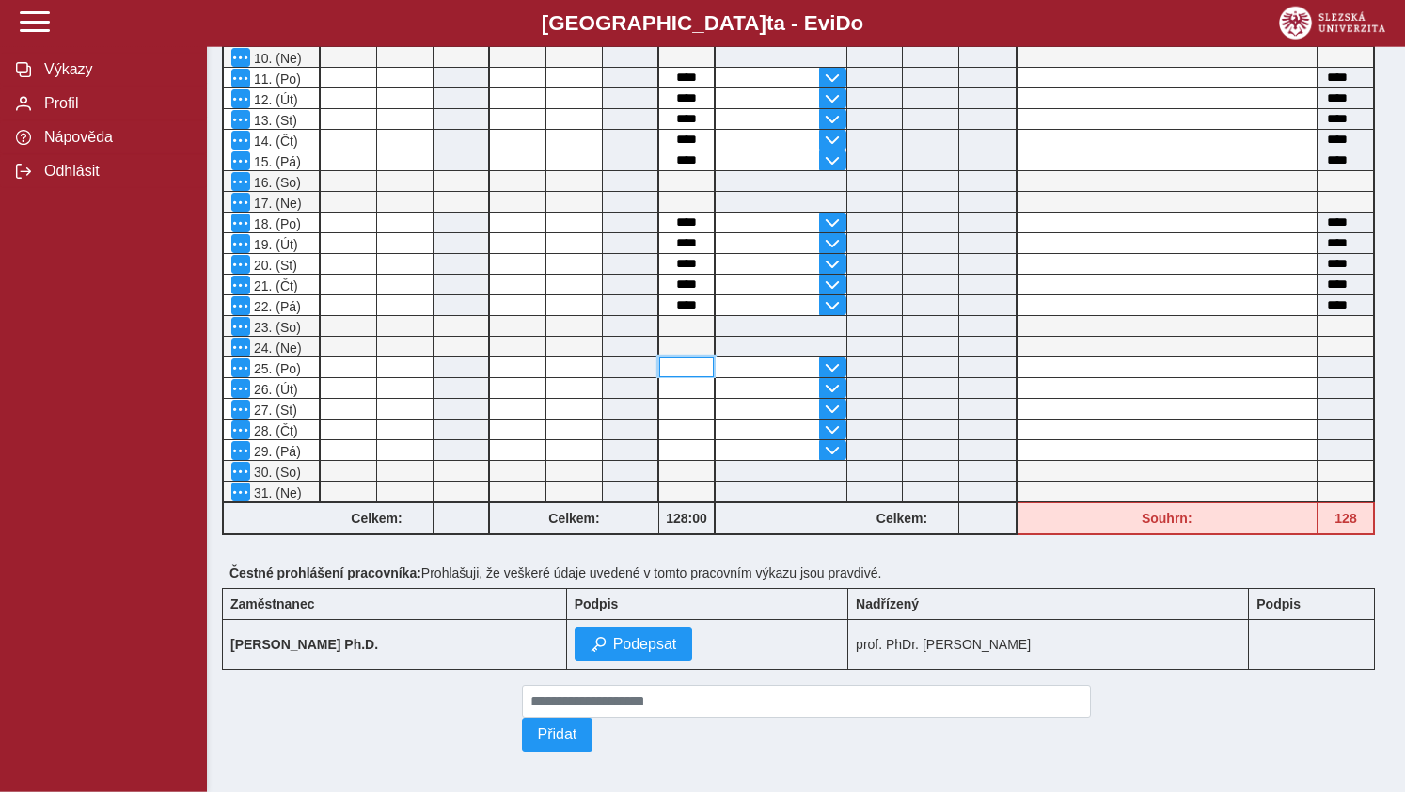
click at [693, 373] on input at bounding box center [686, 367] width 55 height 20
type input "*"
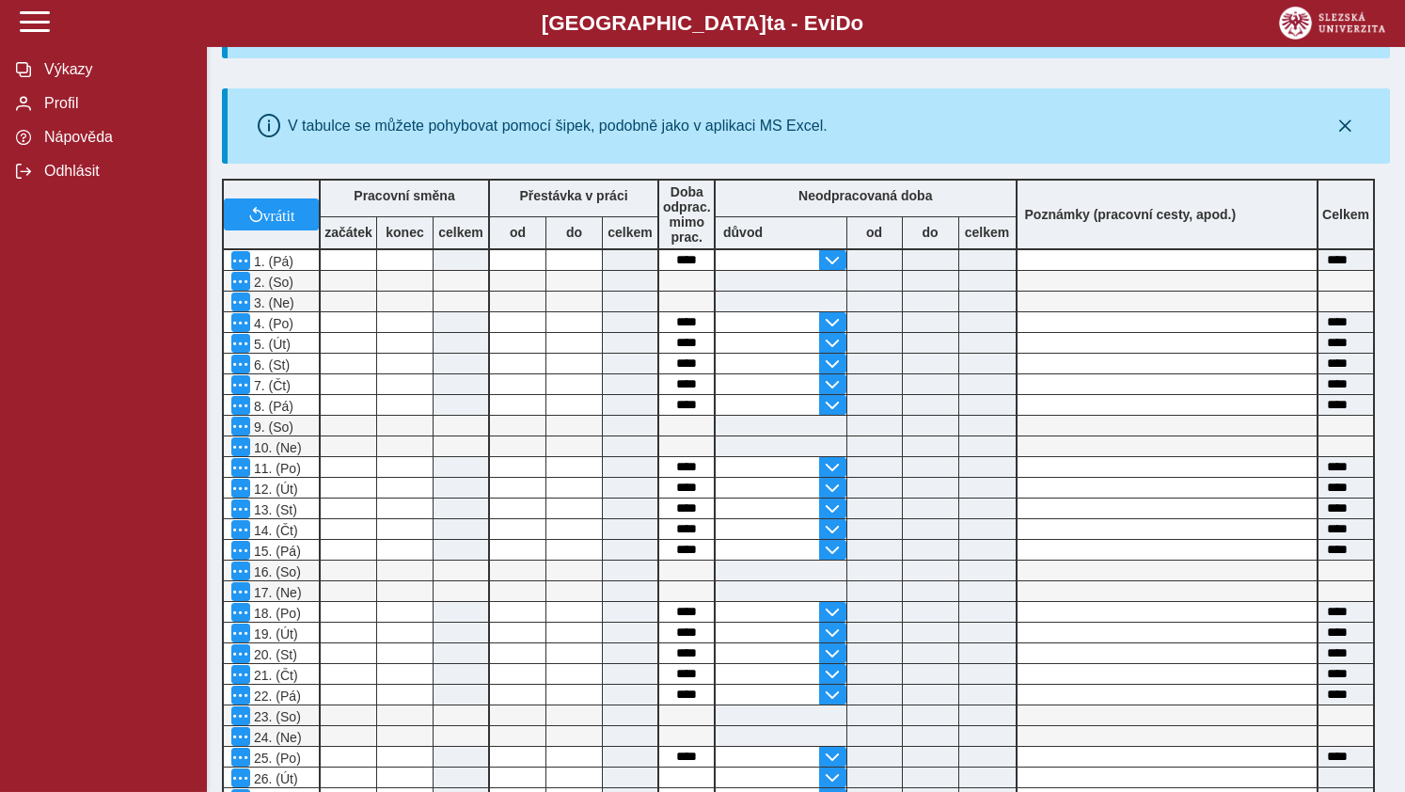
scroll to position [699, 0]
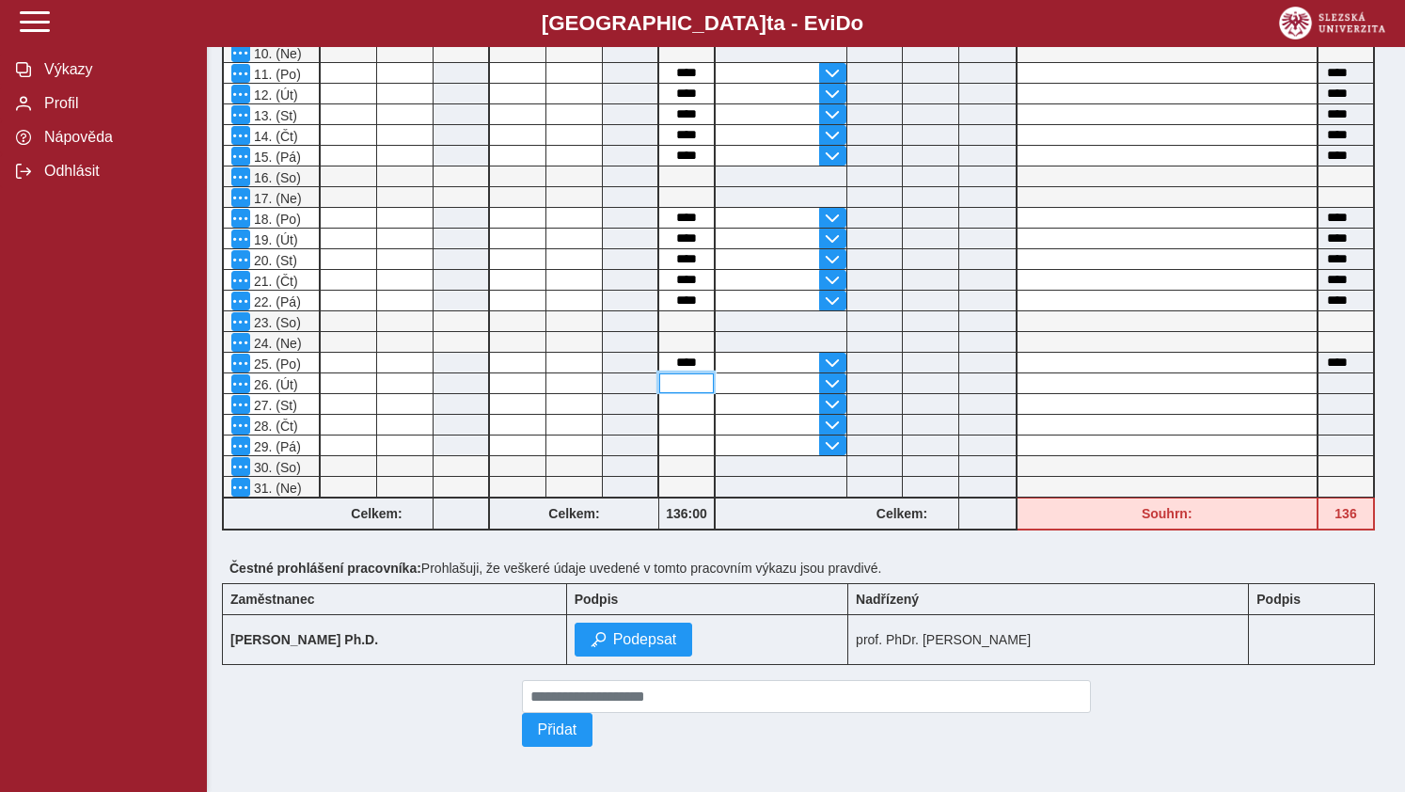
click at [690, 373] on input at bounding box center [686, 383] width 55 height 20
type input "*"
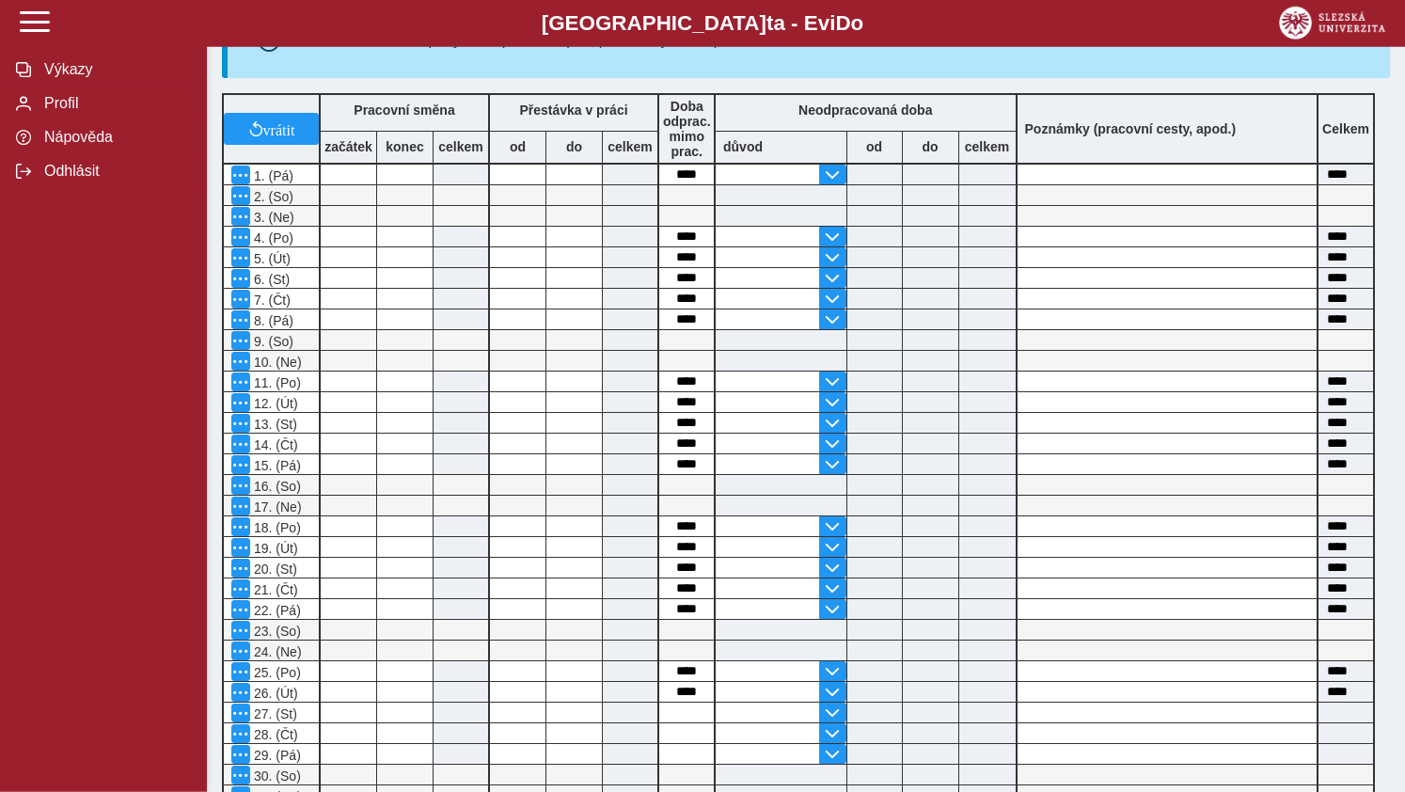
scroll to position [441, 0]
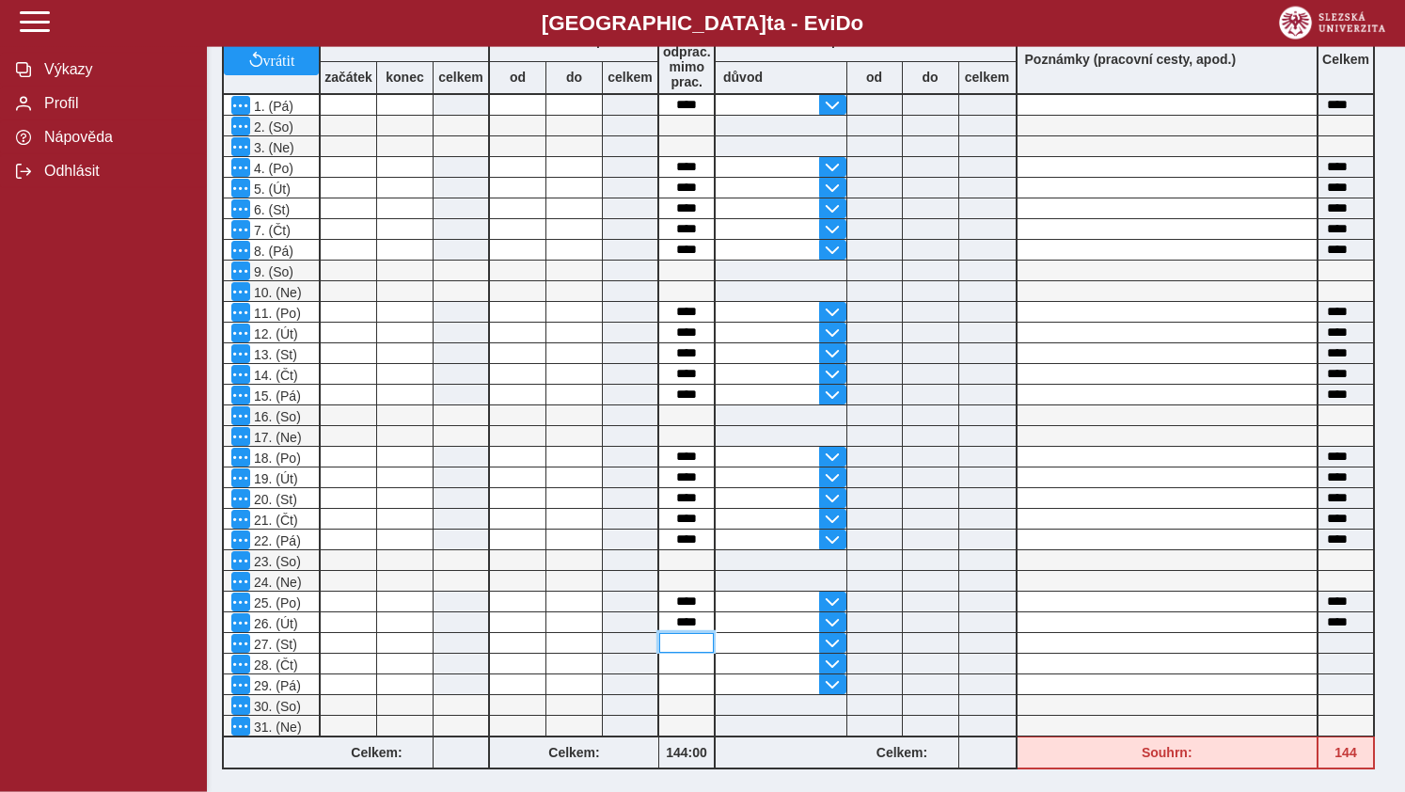
click at [685, 647] on input at bounding box center [686, 643] width 55 height 20
type input "*"
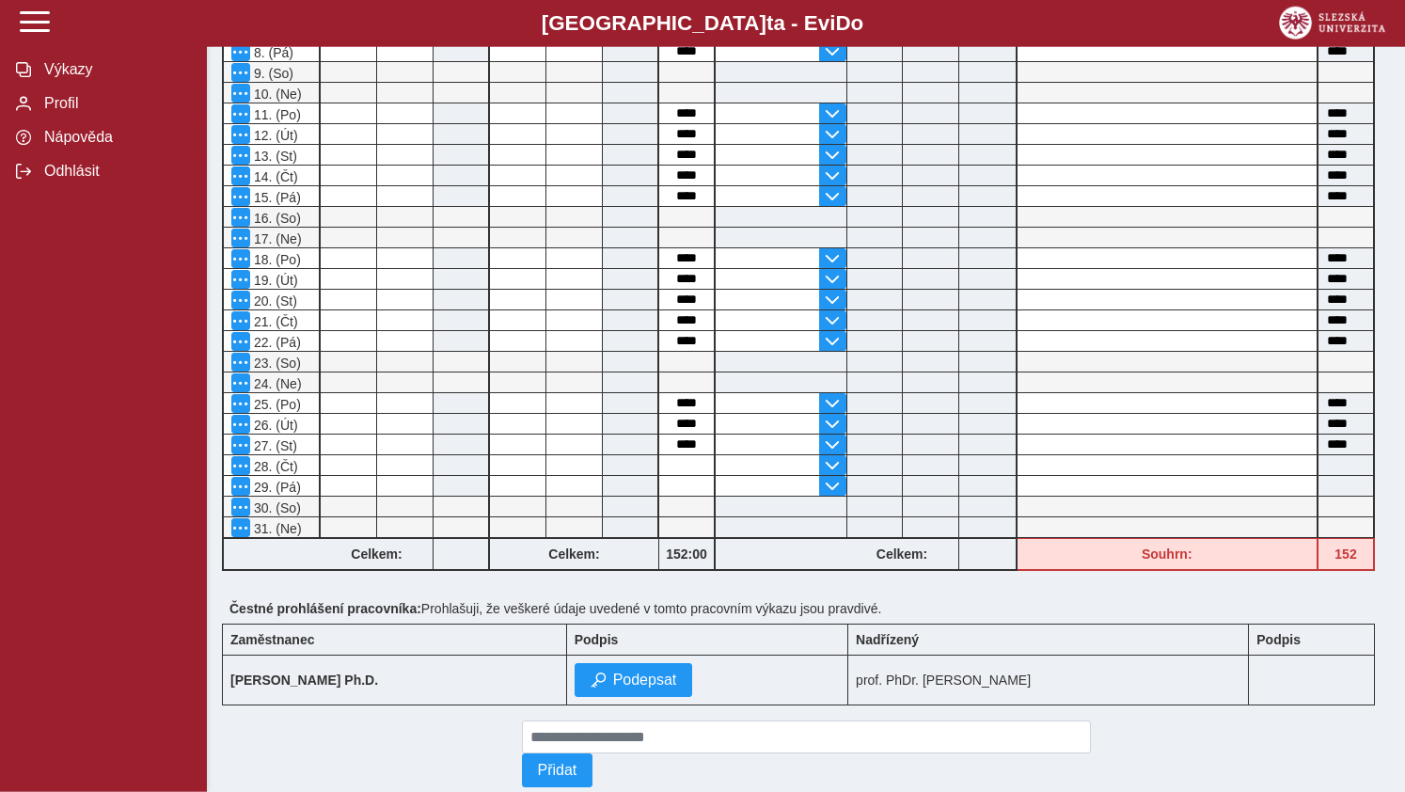
scroll to position [699, 0]
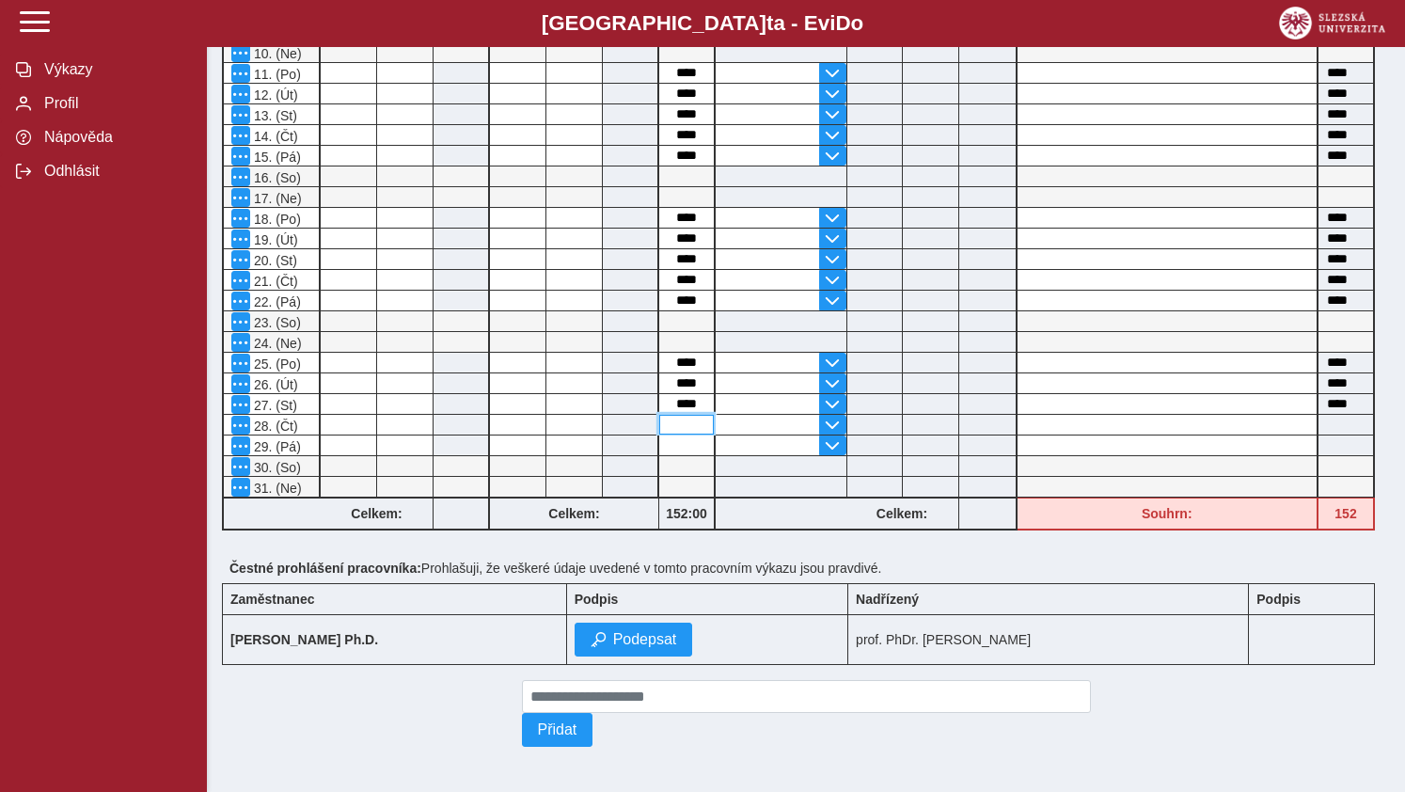
click at [685, 415] on input at bounding box center [686, 425] width 55 height 20
type input "*"
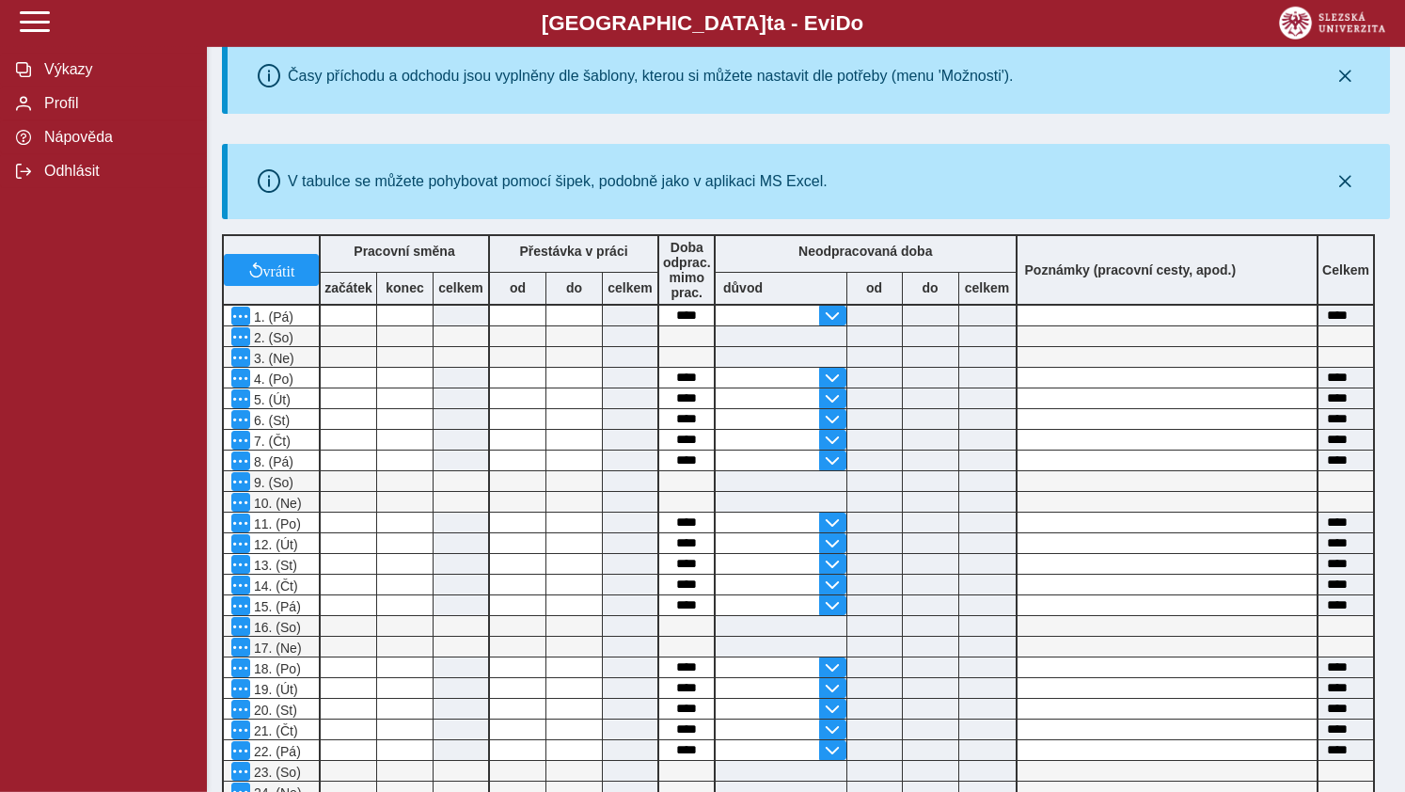
scroll to position [472, 0]
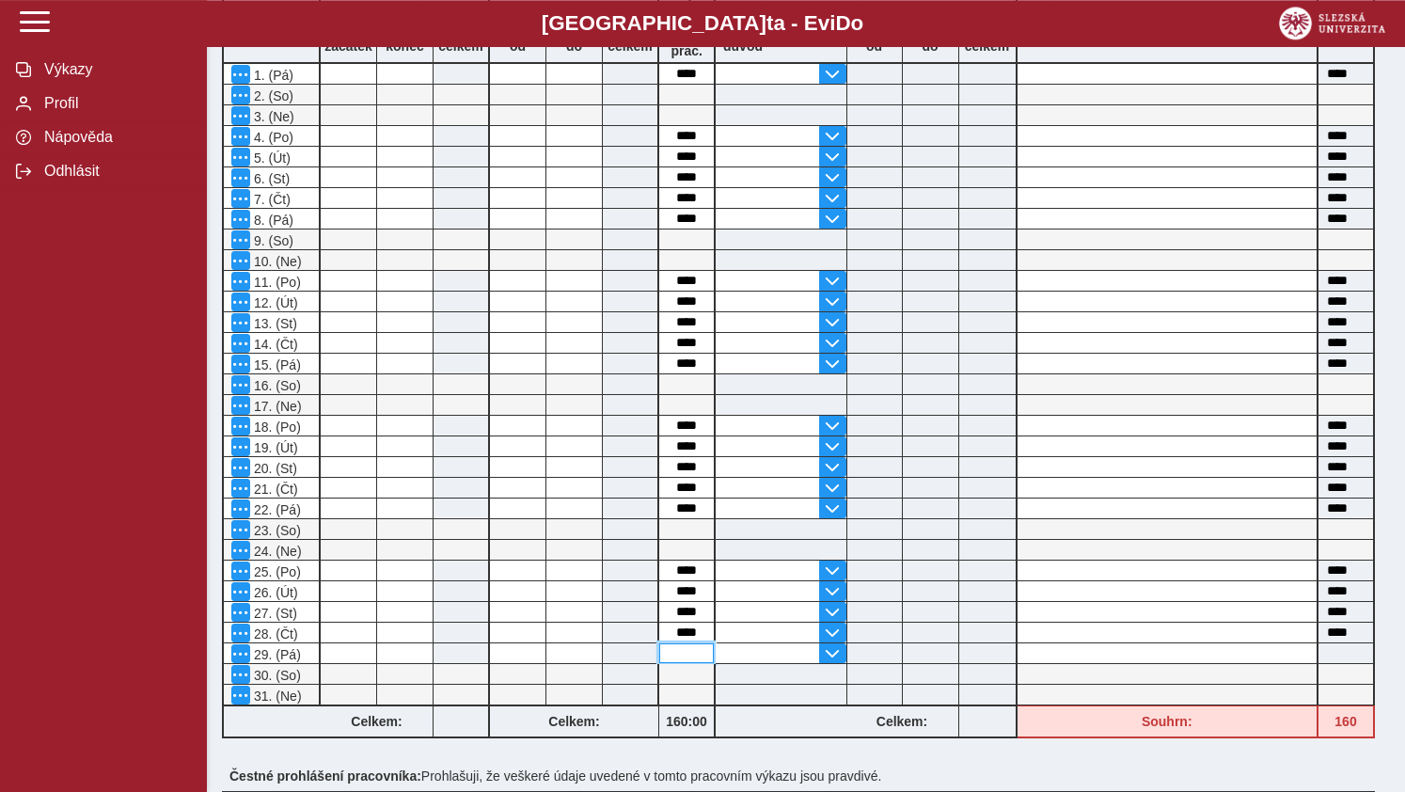
click at [688, 663] on input at bounding box center [686, 653] width 55 height 20
type input "*"
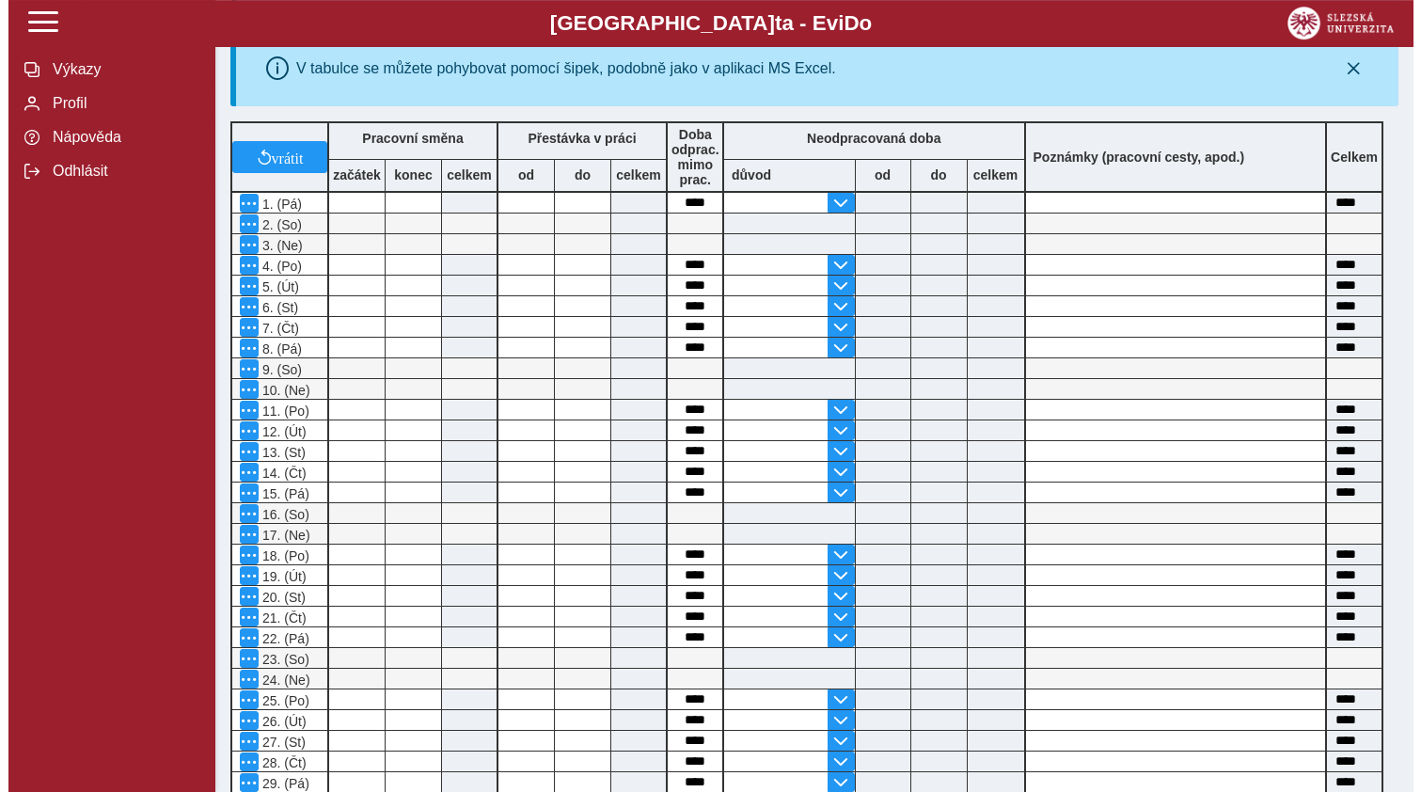
scroll to position [0, 0]
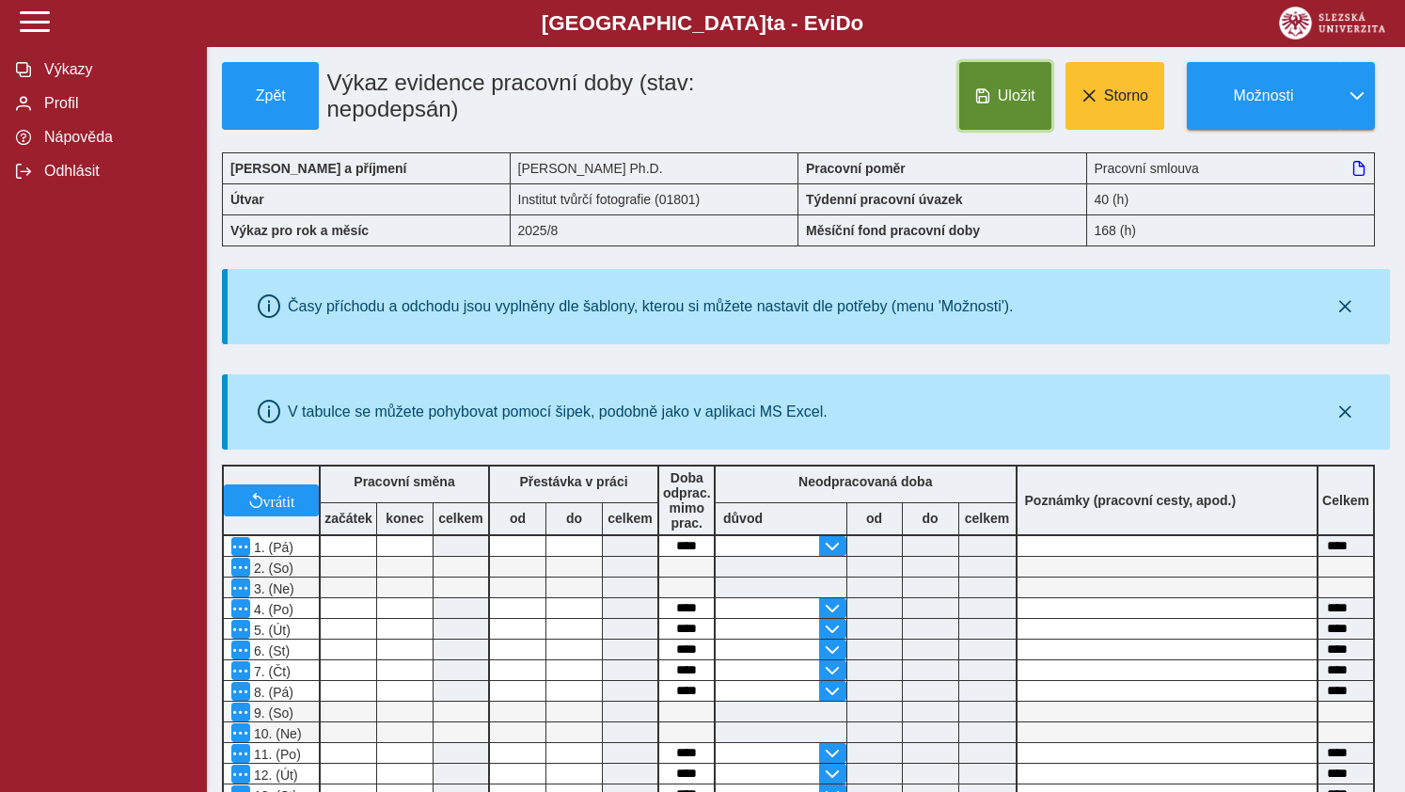
click at [1005, 93] on span "Uložit" at bounding box center [1017, 95] width 38 height 17
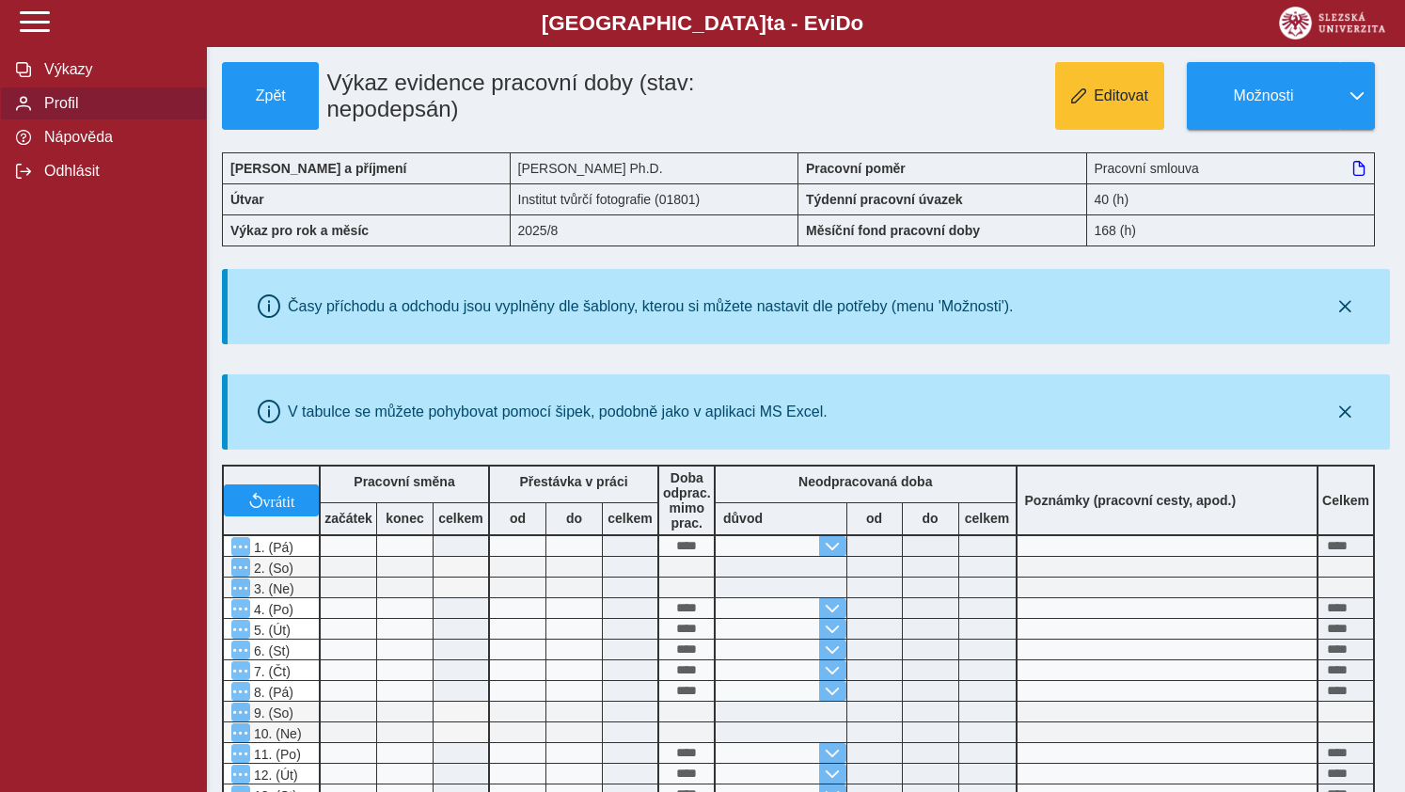
click at [48, 112] on span "Profil" at bounding box center [115, 103] width 152 height 17
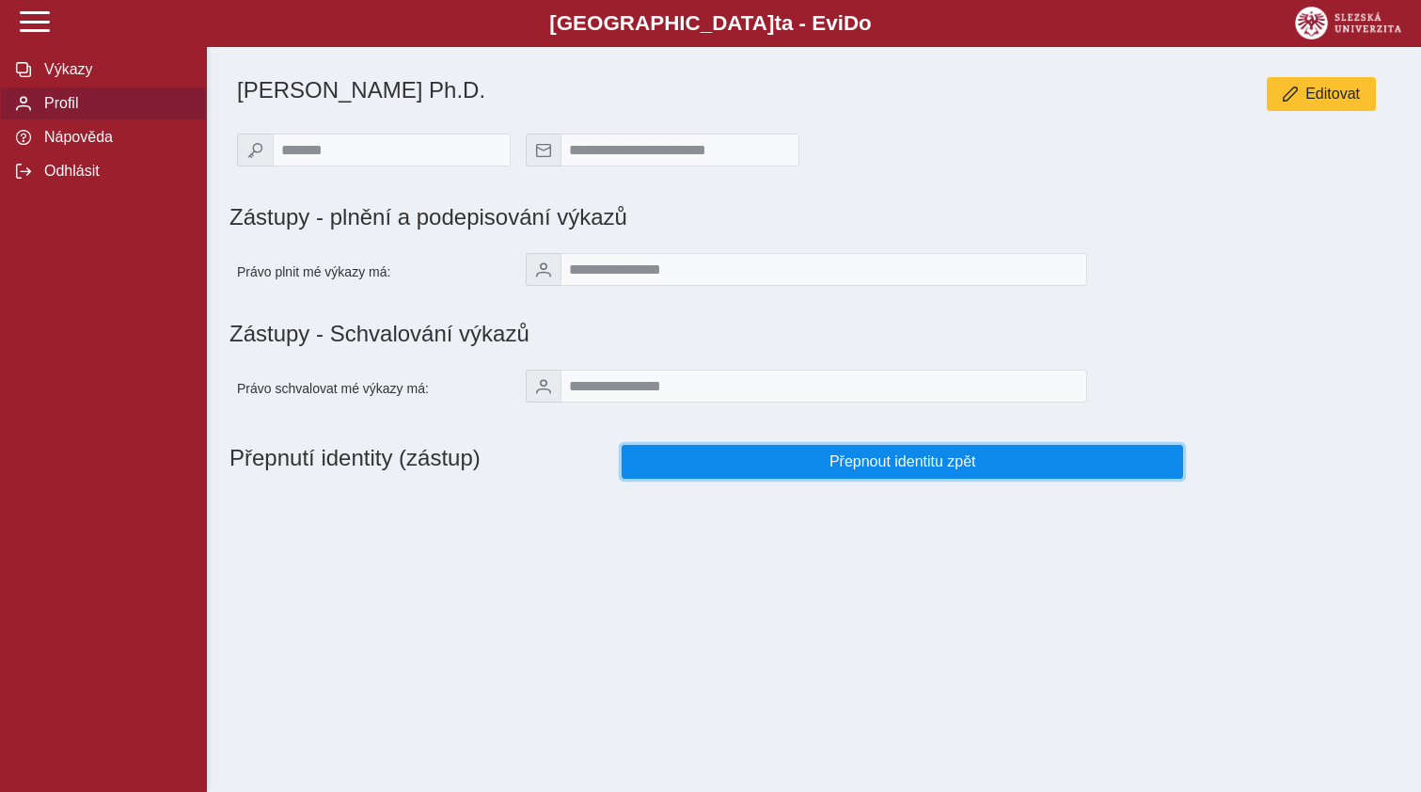
click at [878, 470] on span "Přepnout identitu zpět" at bounding box center [903, 461] width 530 height 17
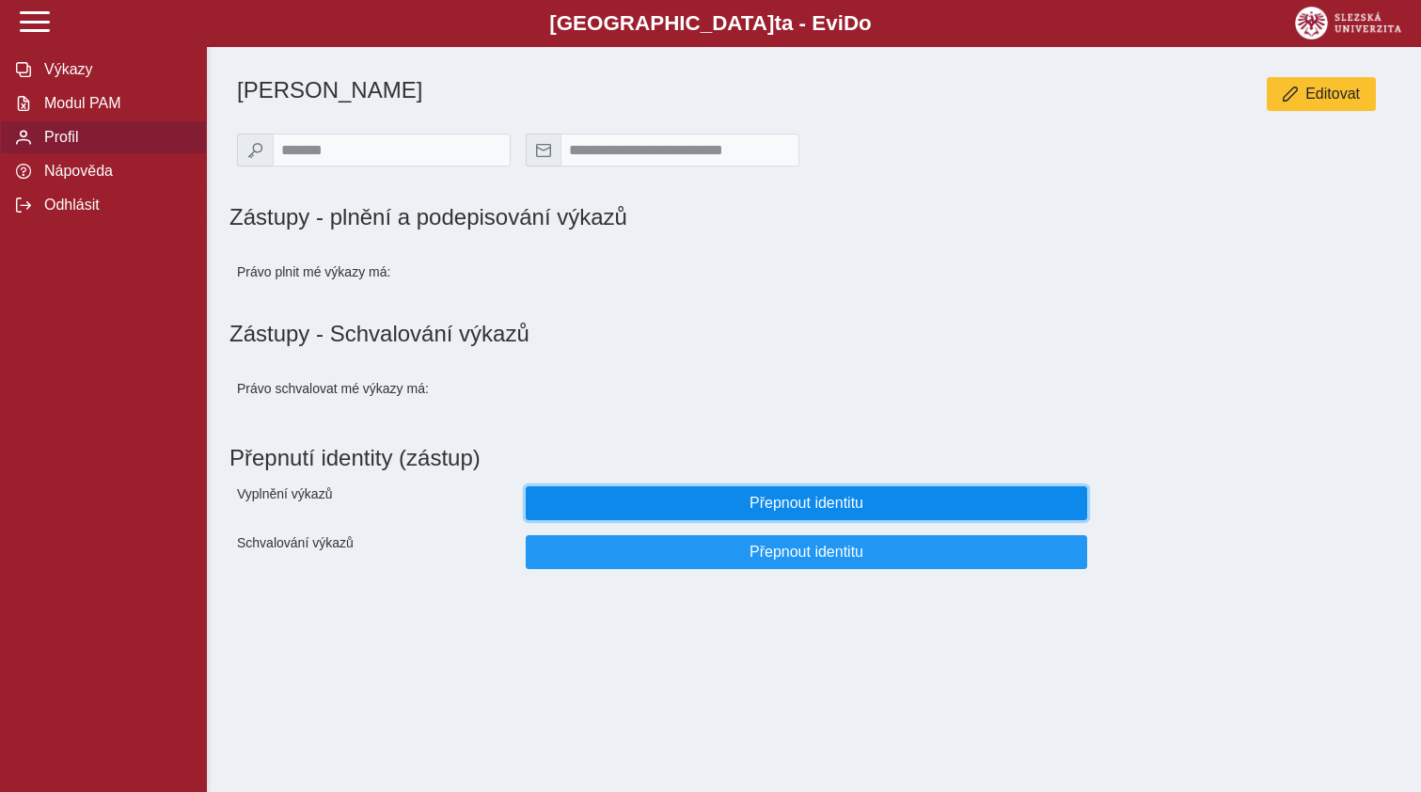
click at [805, 512] on span "Přepnout identitu" at bounding box center [807, 503] width 530 height 17
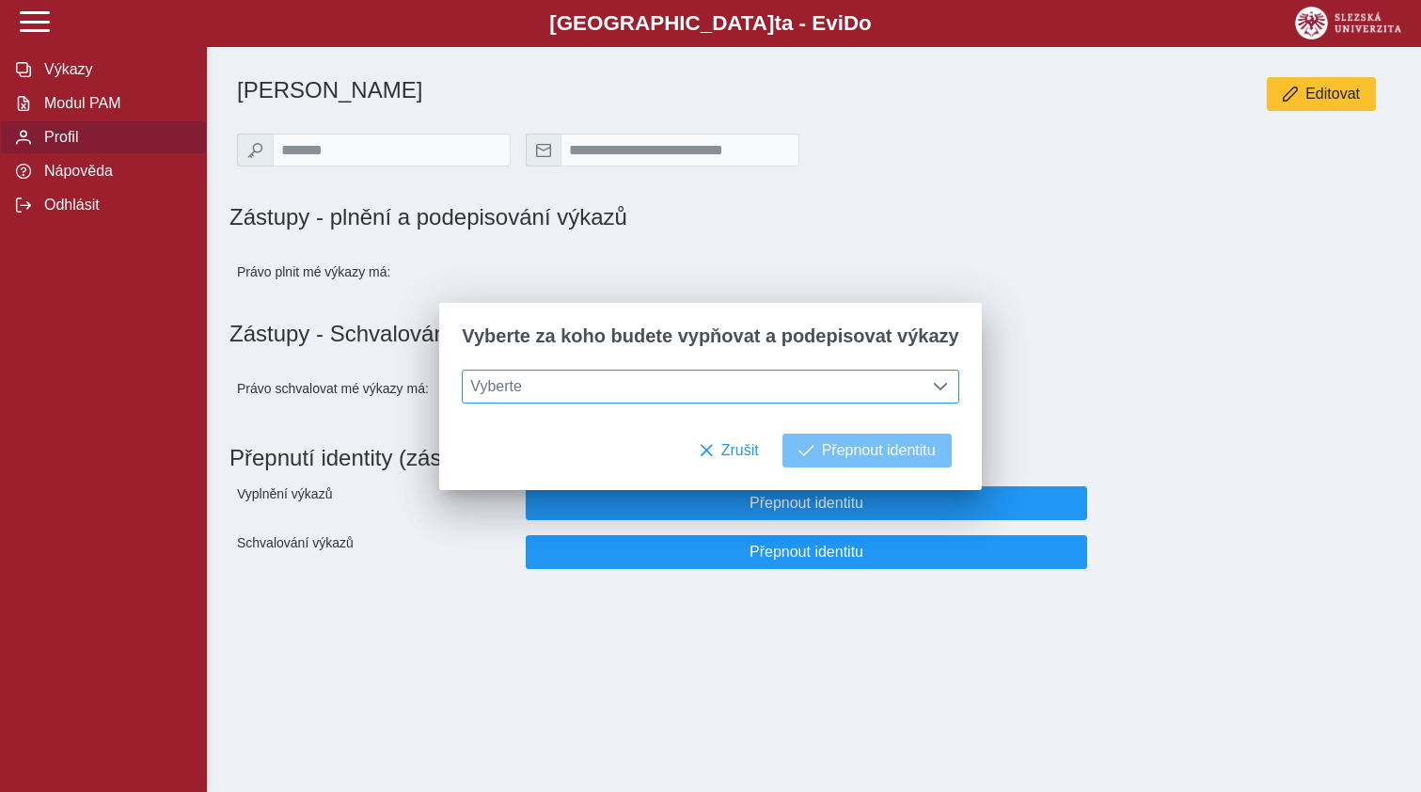
click at [933, 391] on span at bounding box center [940, 386] width 15 height 15
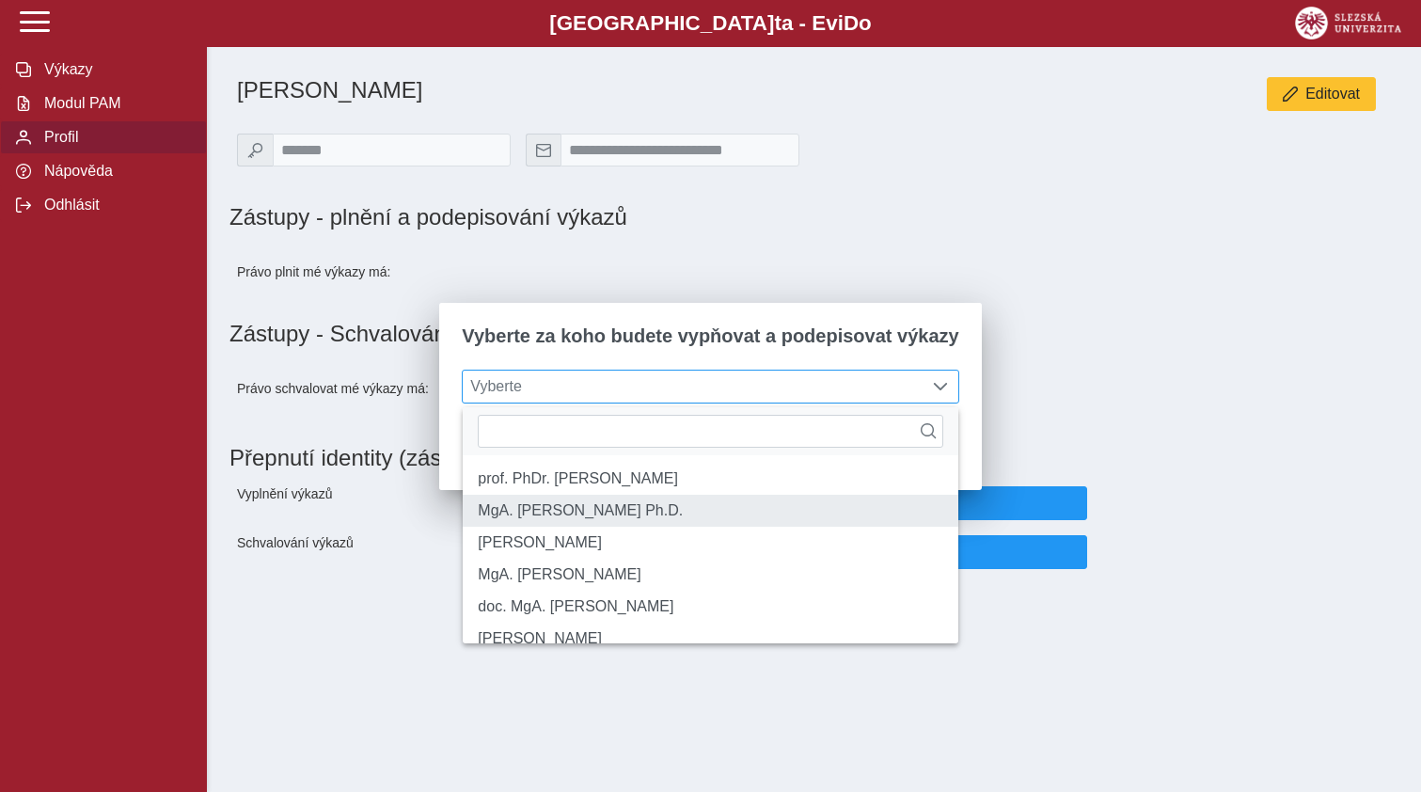
click at [668, 526] on li "MgA. [PERSON_NAME] Ph.D." at bounding box center [710, 511] width 495 height 32
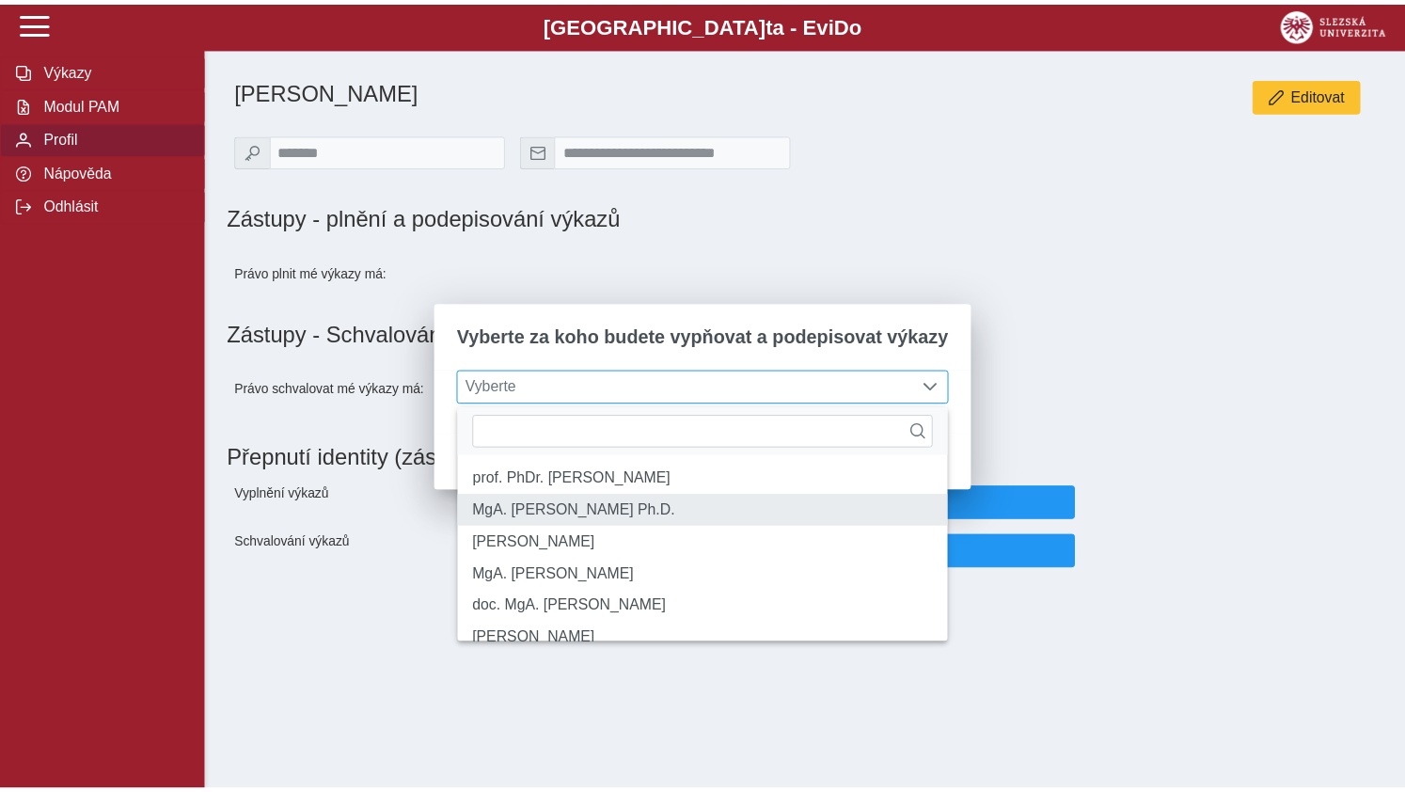
scroll to position [10, 77]
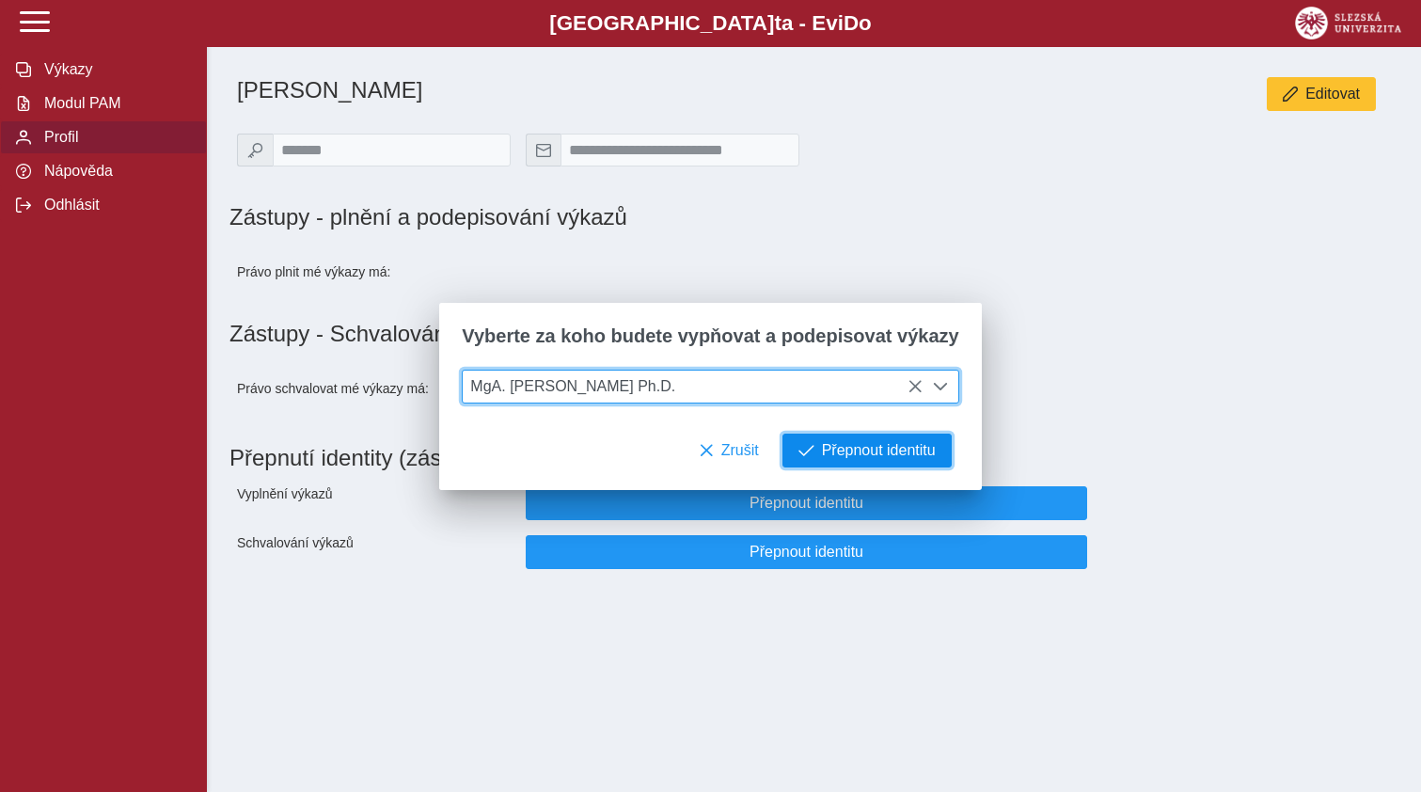
click at [877, 453] on span "Přepnout identitu" at bounding box center [879, 450] width 114 height 17
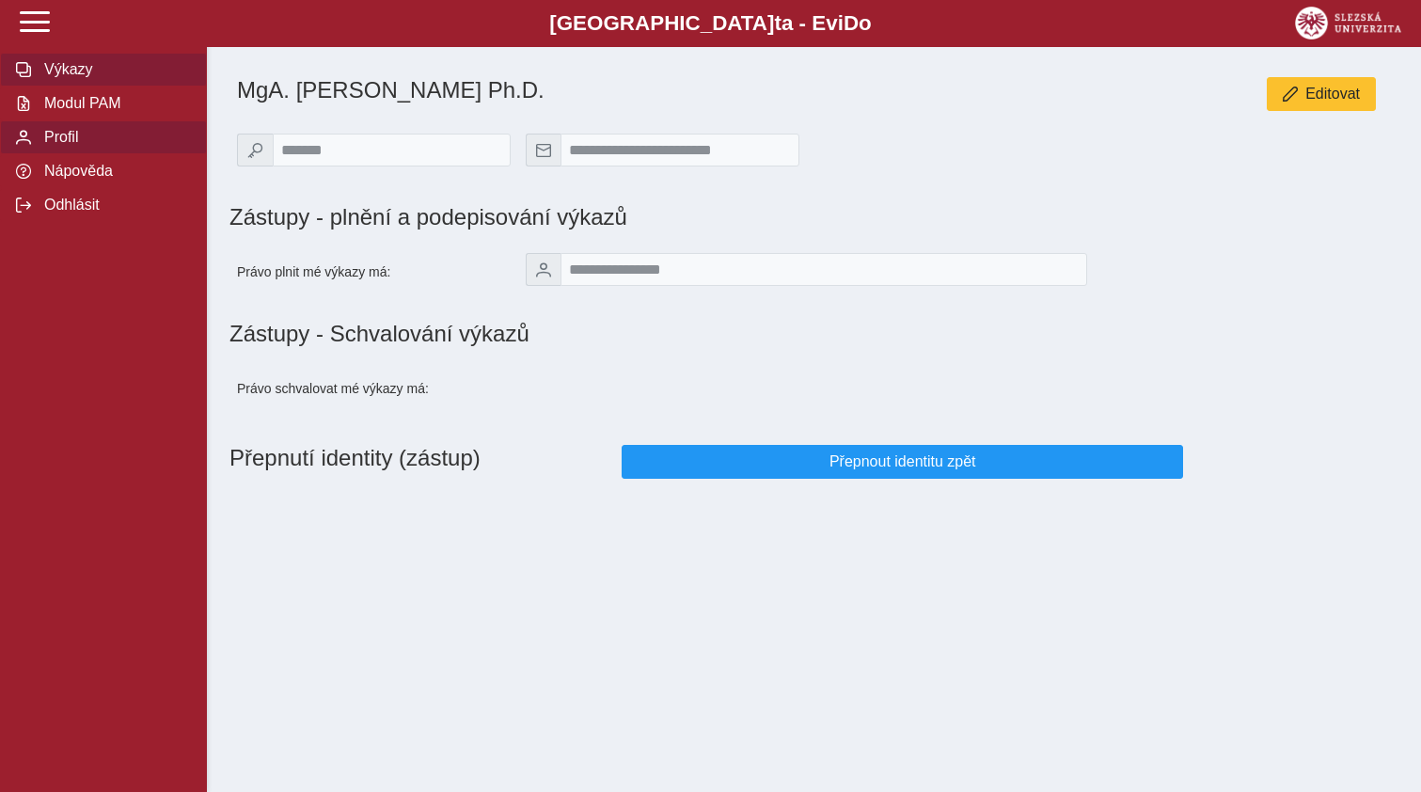
click at [60, 78] on span "Výkazy" at bounding box center [115, 69] width 152 height 17
